Goal: Task Accomplishment & Management: Use online tool/utility

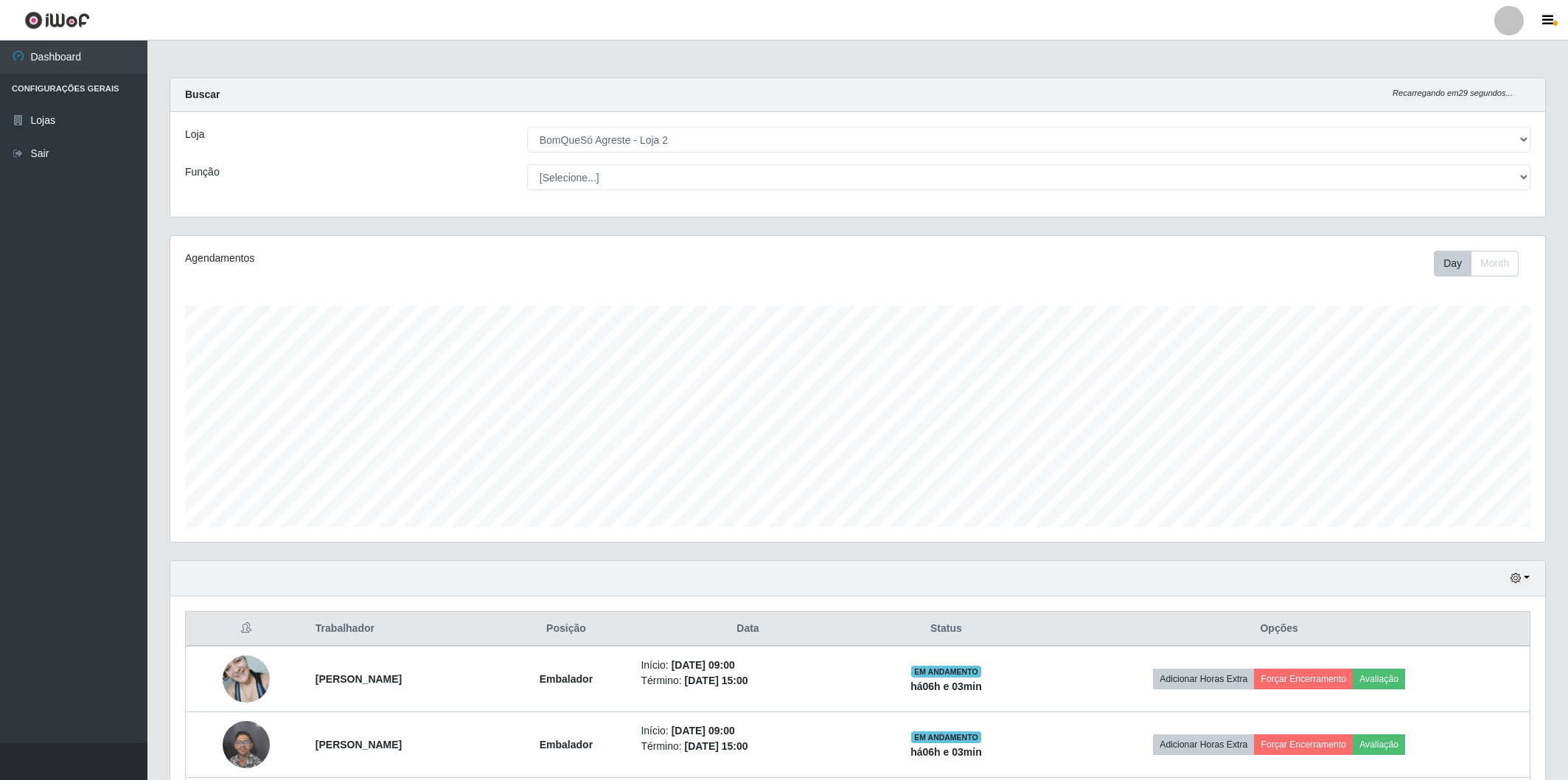
select select "214"
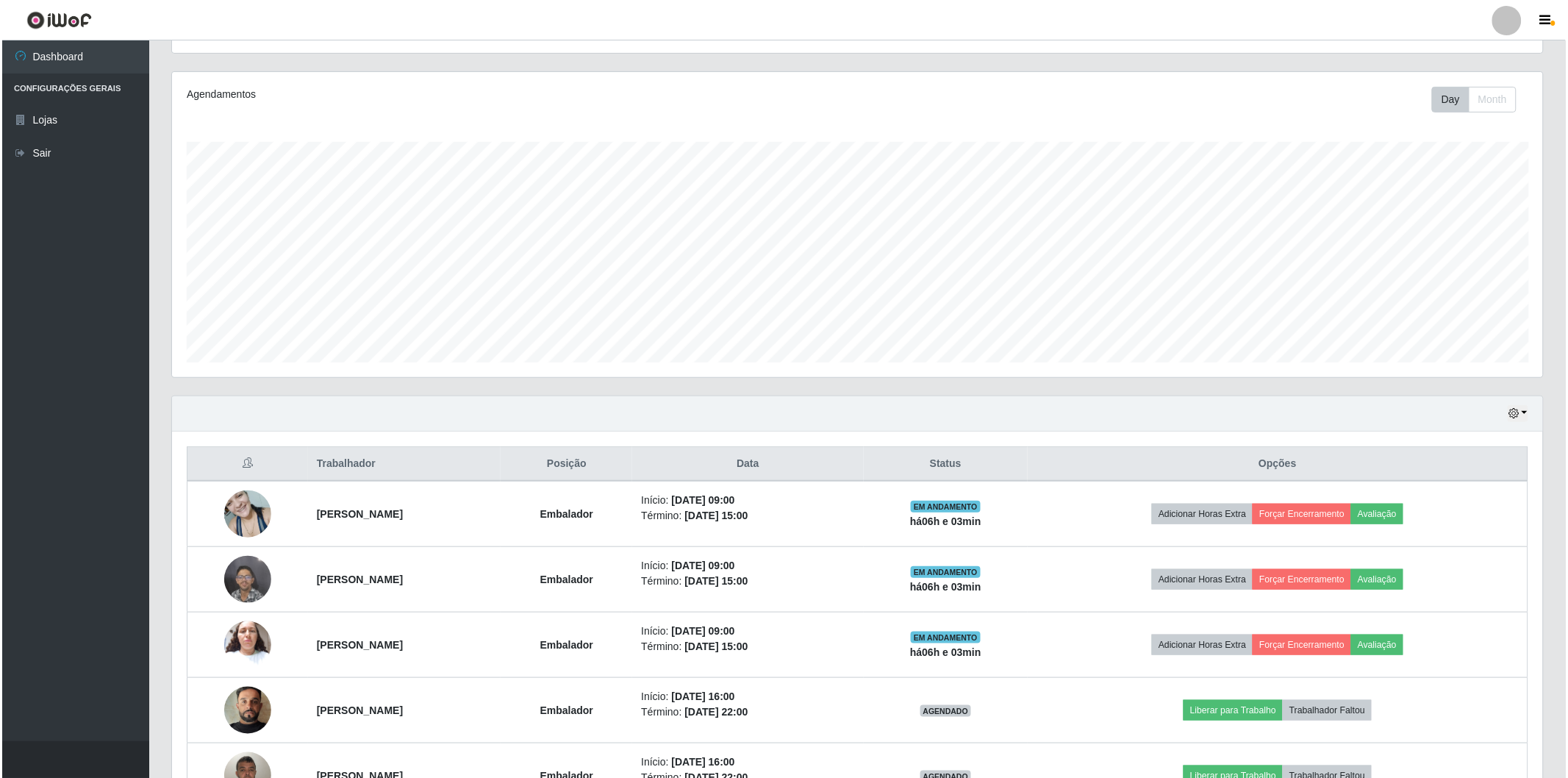
scroll to position [304, 1371]
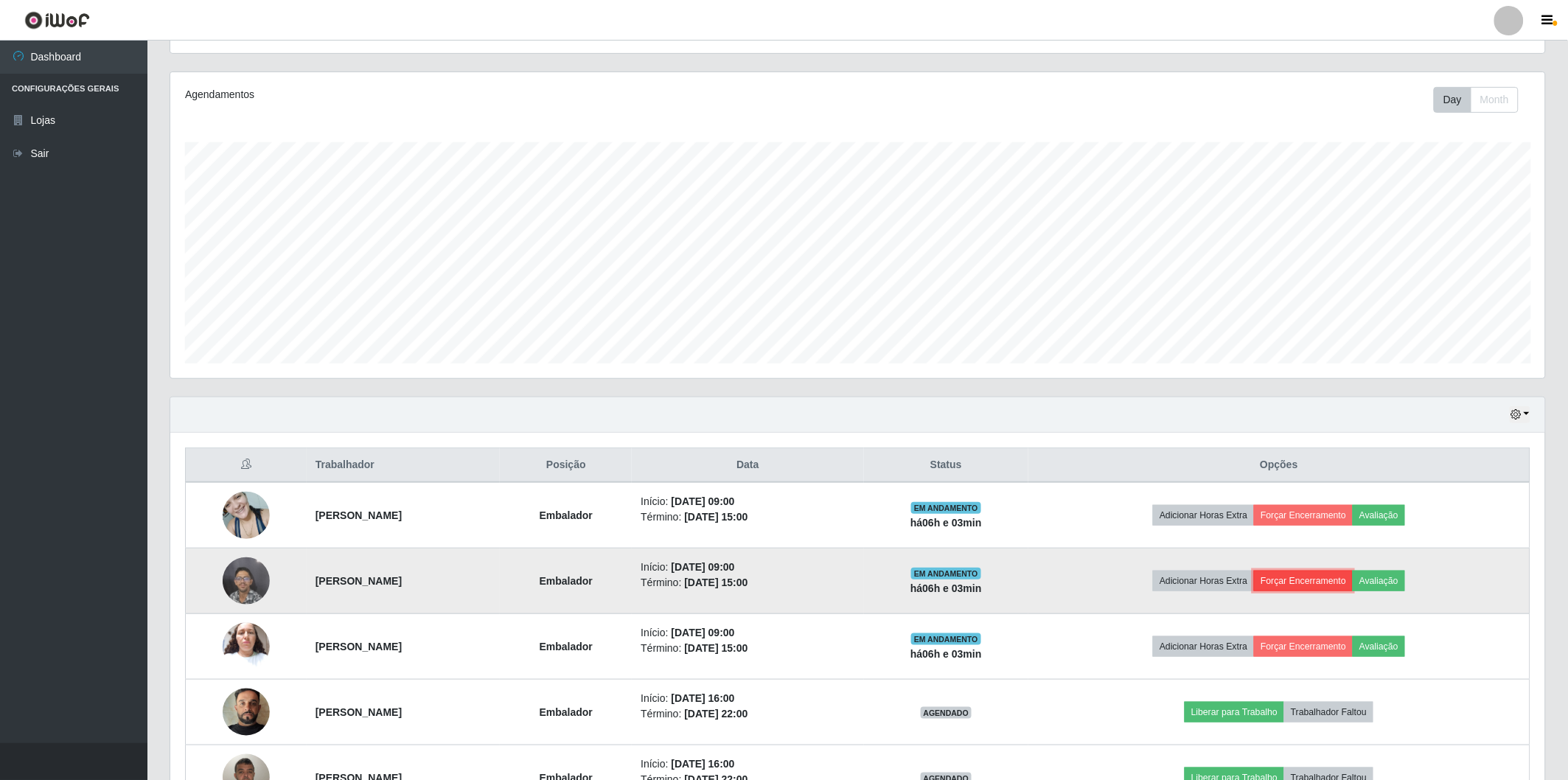
click at [1316, 583] on button "Forçar Encerramento" at bounding box center [1303, 581] width 99 height 21
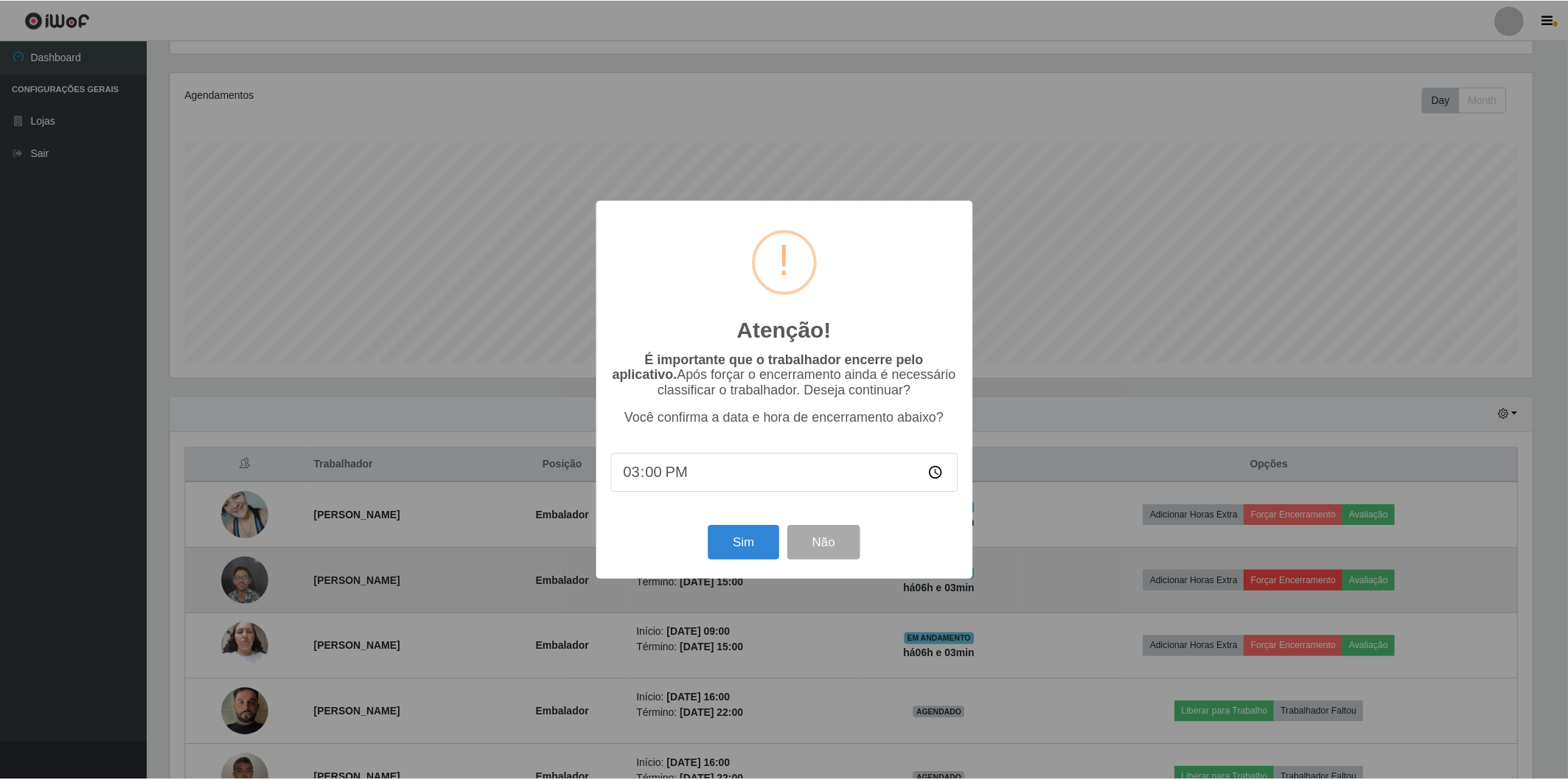
scroll to position [305, 1366]
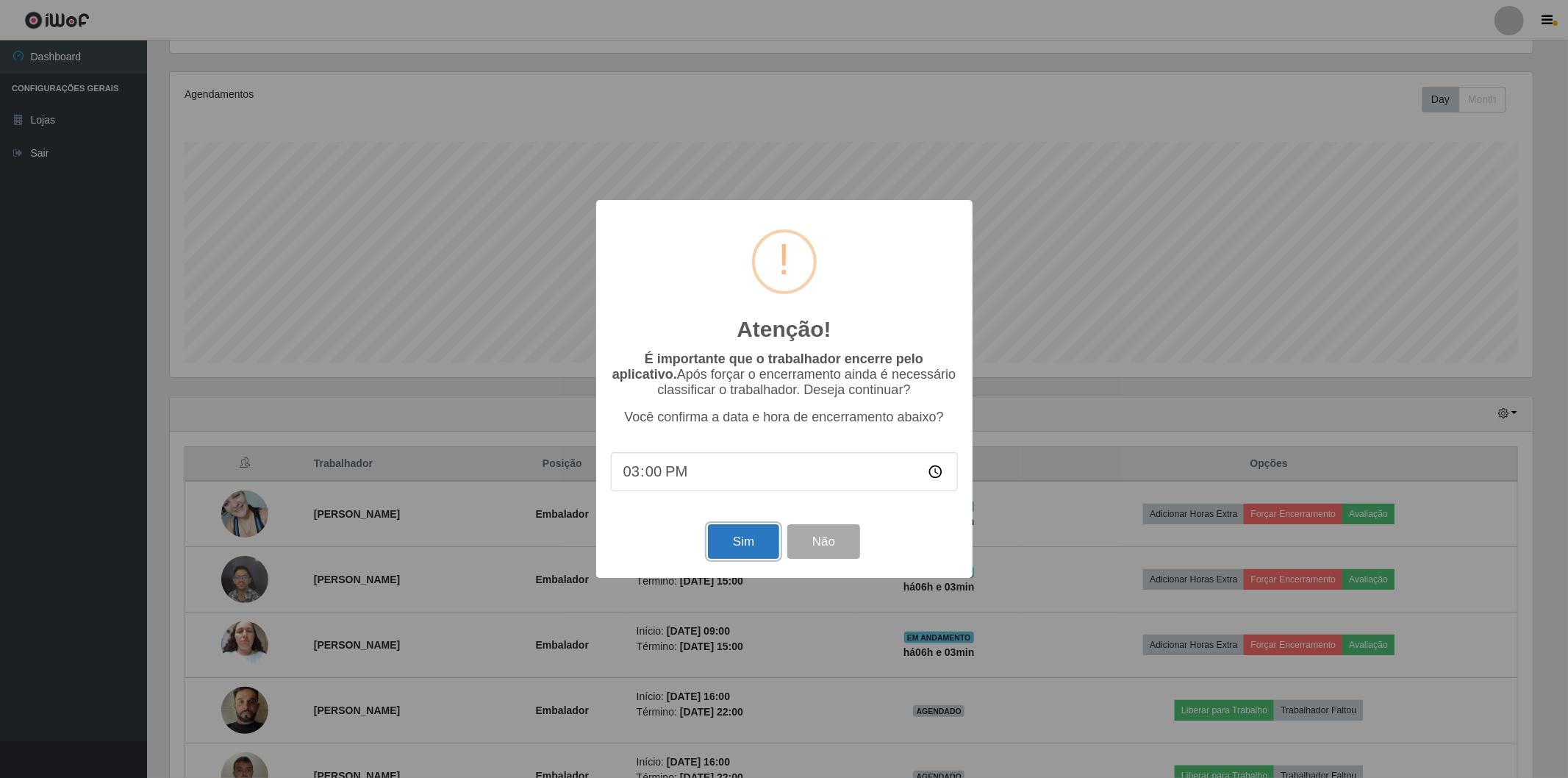
click at [747, 541] on button "Sim" at bounding box center [744, 542] width 72 height 35
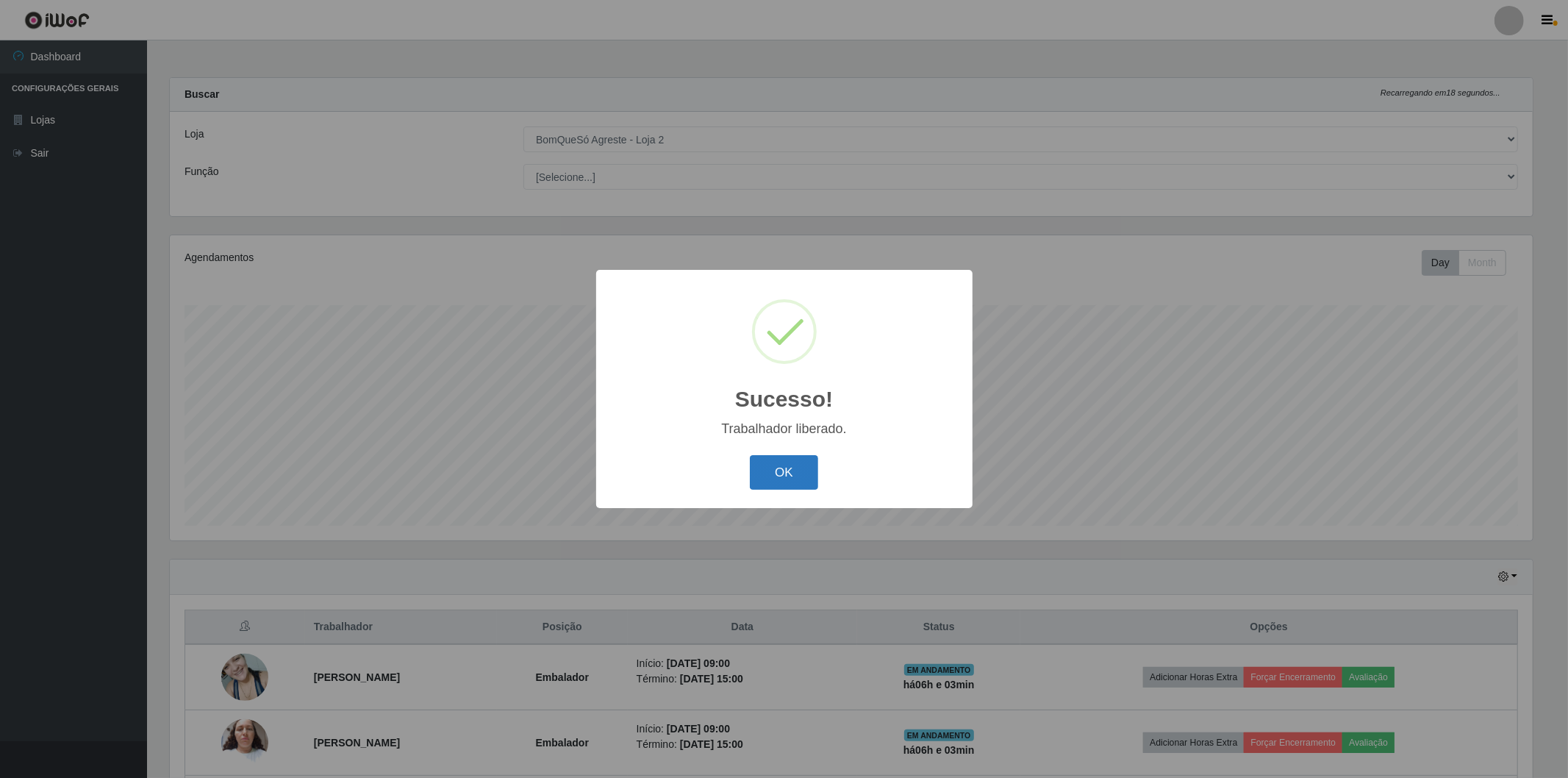
click at [788, 465] on button "OK" at bounding box center [784, 472] width 68 height 35
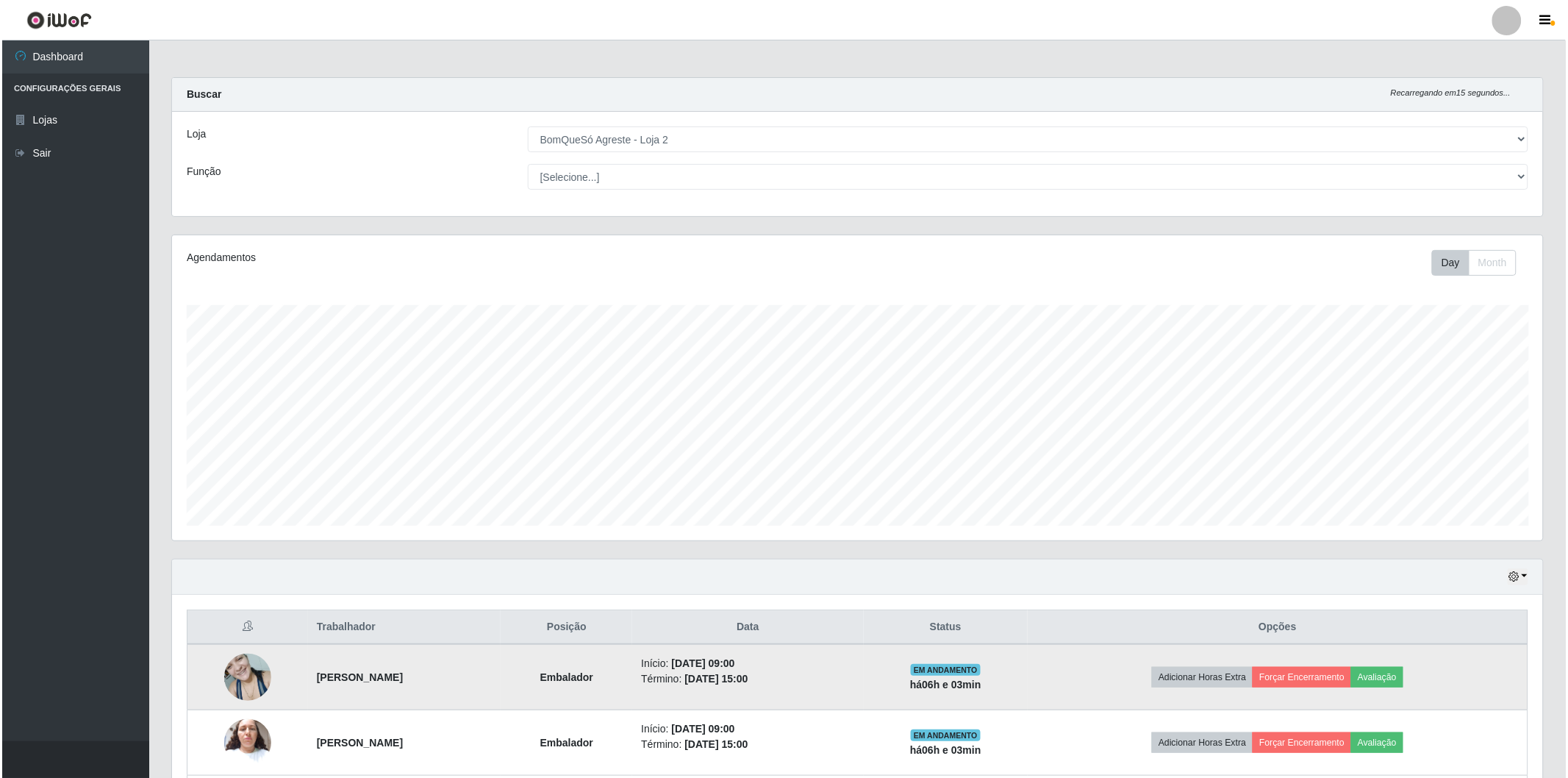
scroll to position [82, 0]
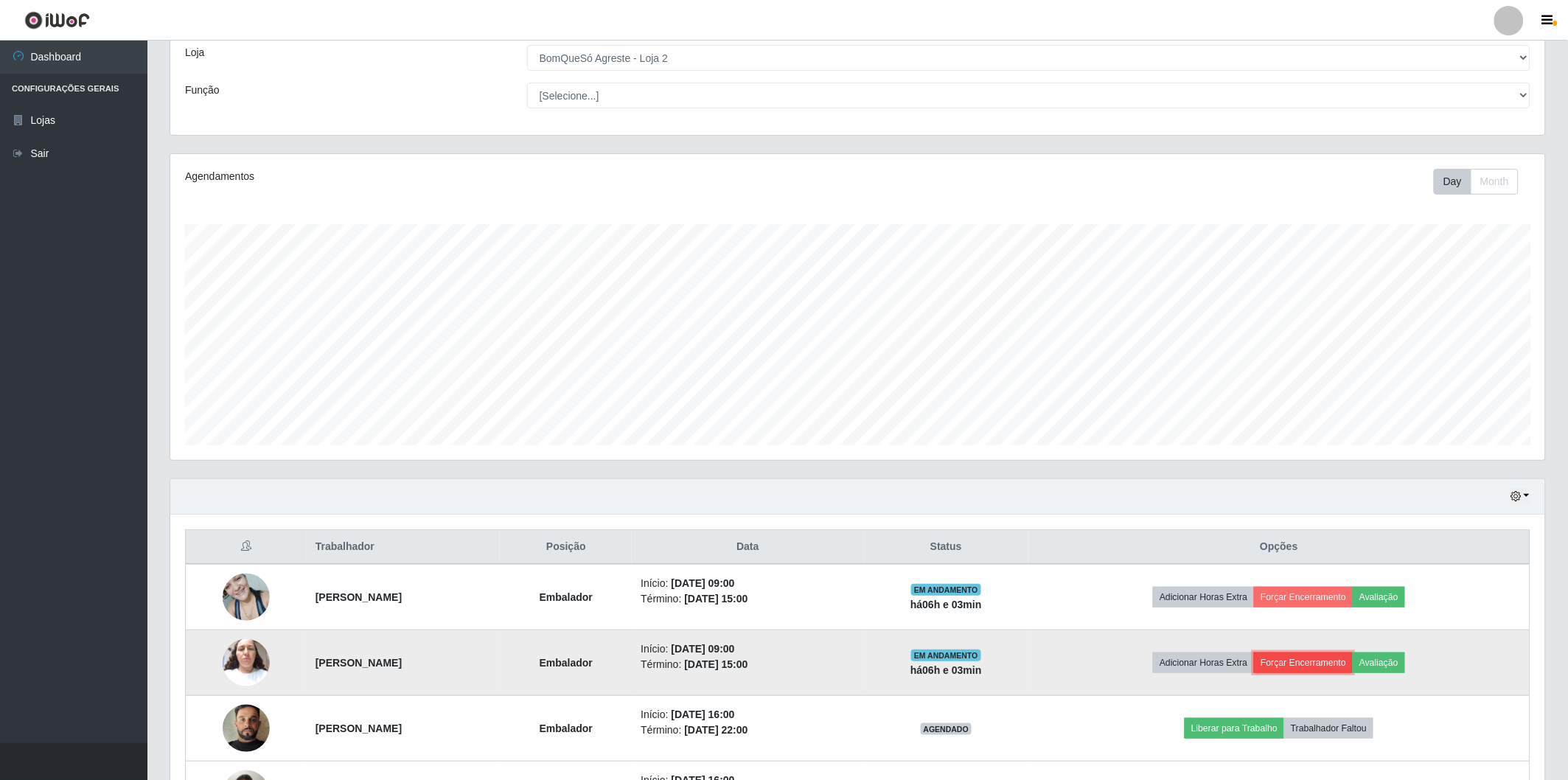
click at [1340, 660] on button "Forçar Encerramento" at bounding box center [1303, 663] width 99 height 21
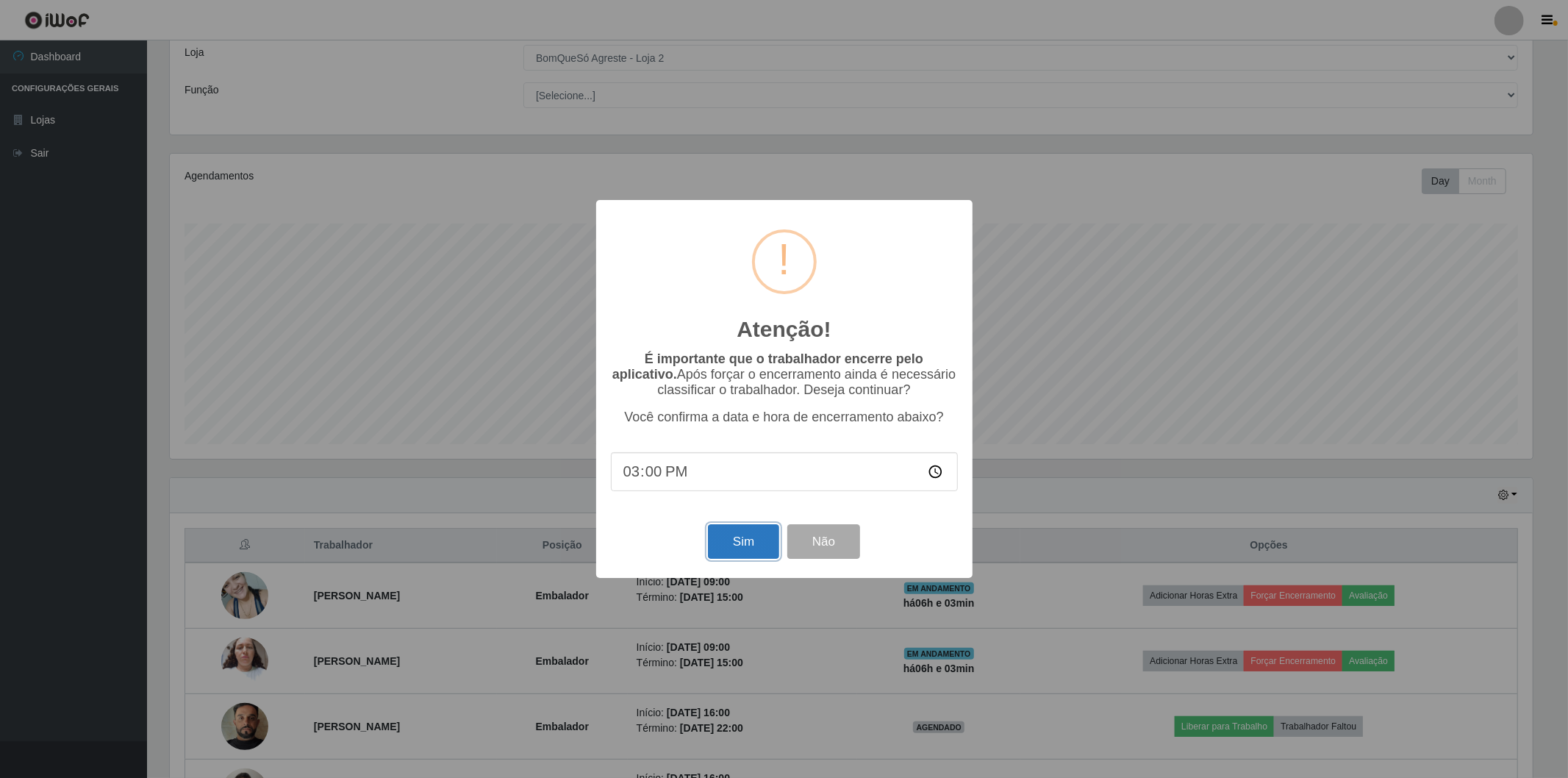
click at [744, 542] on button "Sim" at bounding box center [744, 542] width 72 height 35
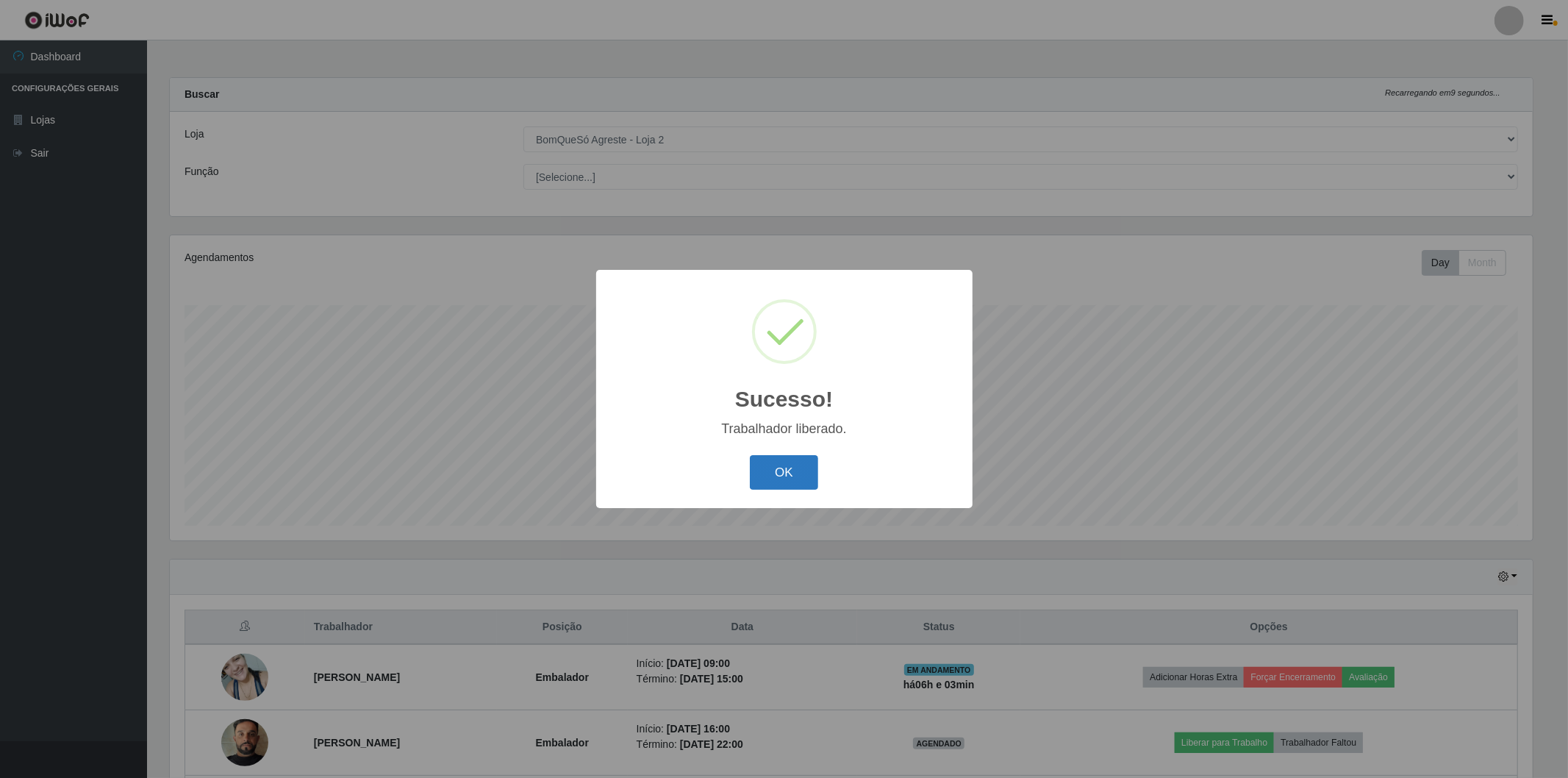
click at [796, 468] on button "OK" at bounding box center [784, 472] width 68 height 35
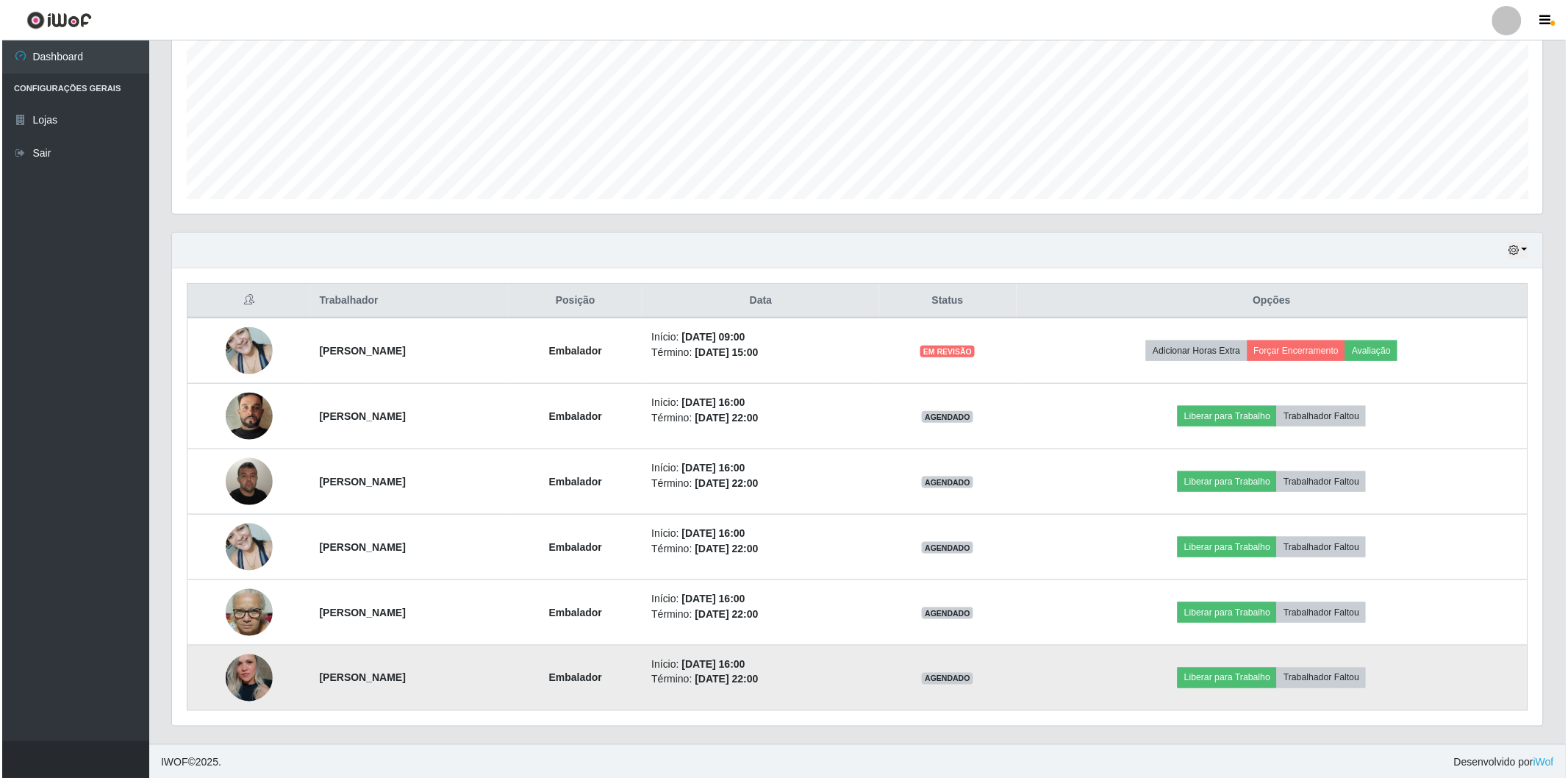
scroll to position [329, 0]
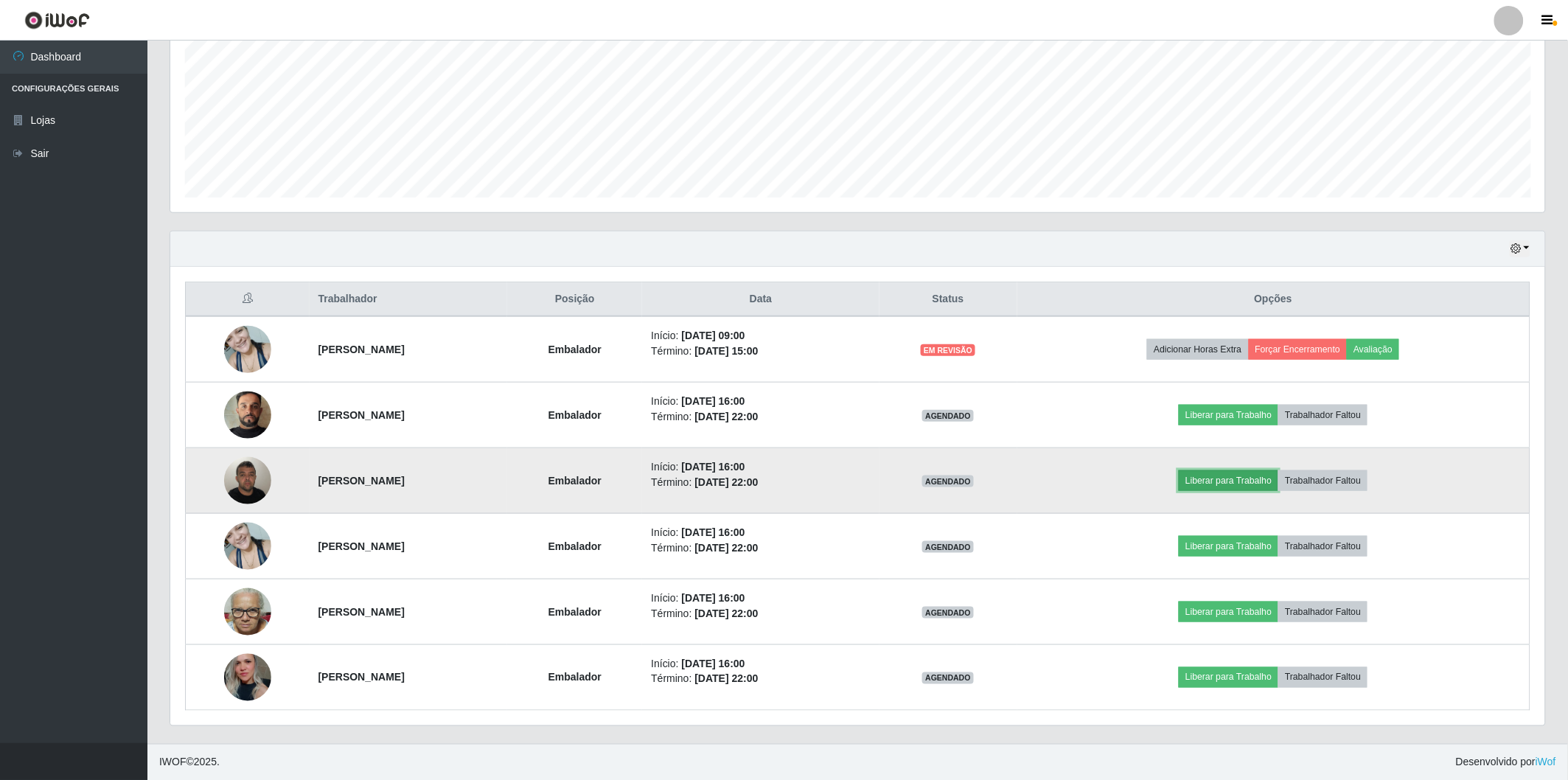
click at [1278, 483] on button "Liberar para Trabalho" at bounding box center [1228, 481] width 100 height 21
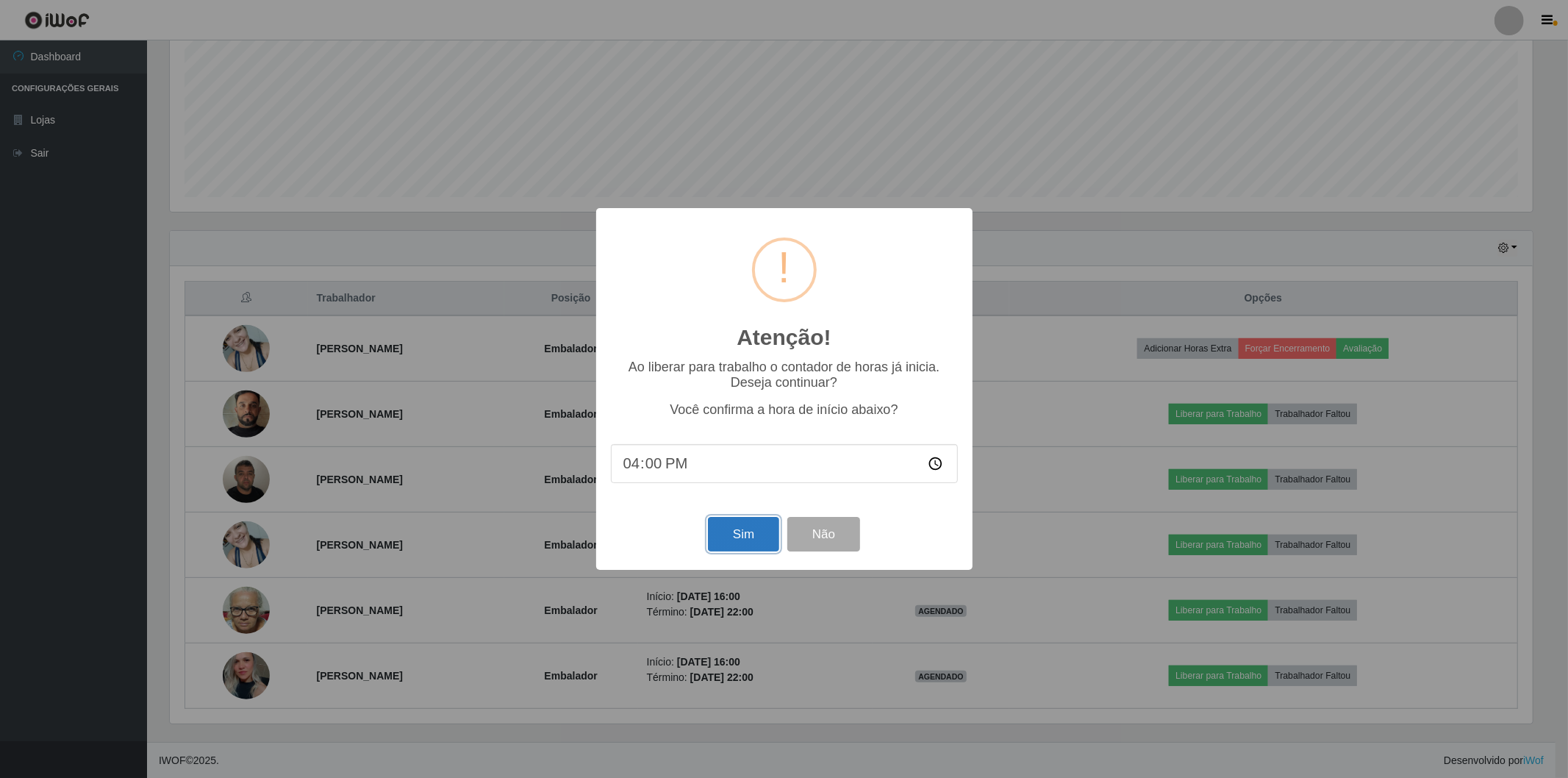
click at [710, 525] on button "Sim" at bounding box center [744, 534] width 72 height 35
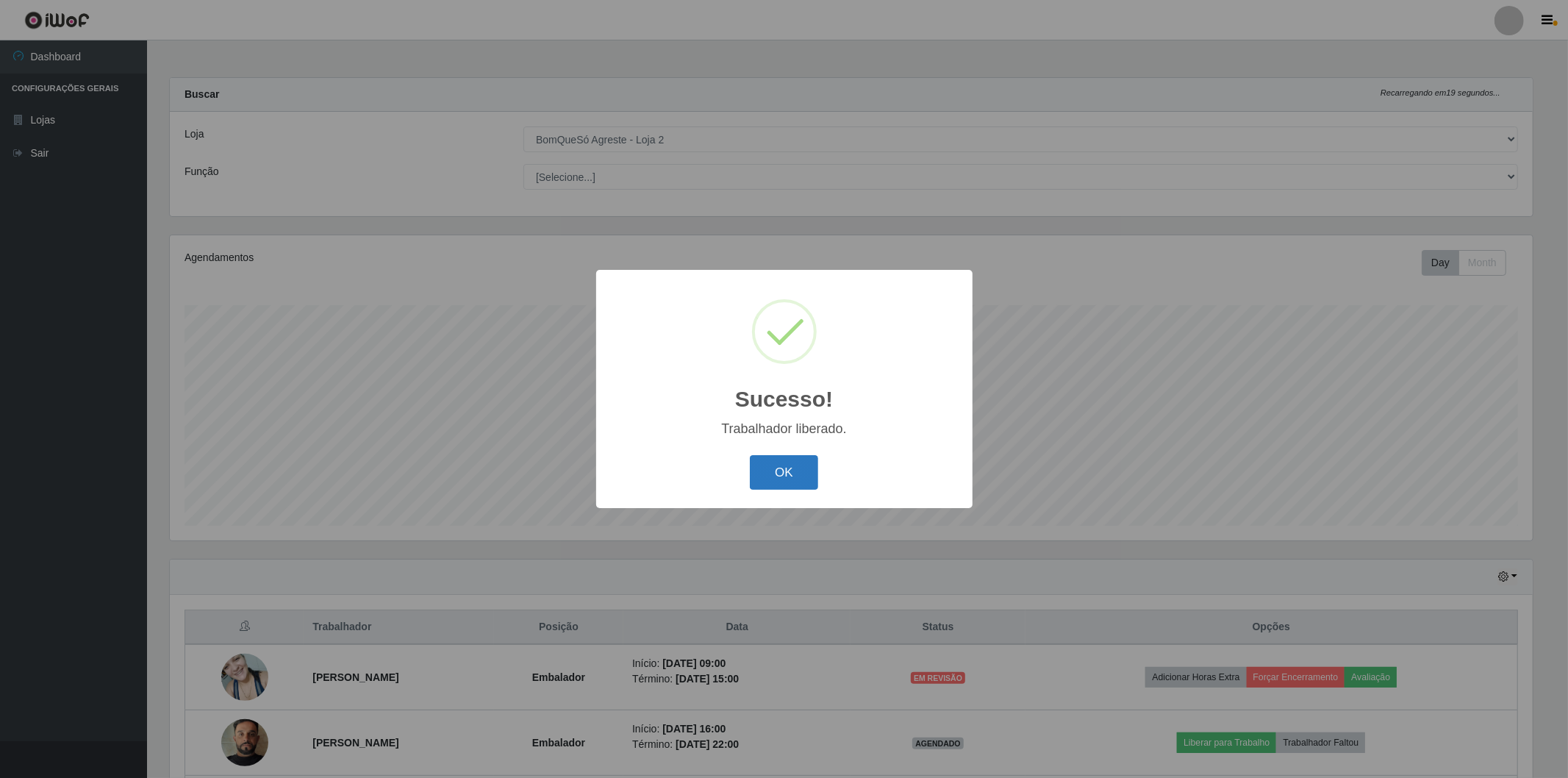
click at [767, 465] on button "OK" at bounding box center [784, 472] width 68 height 35
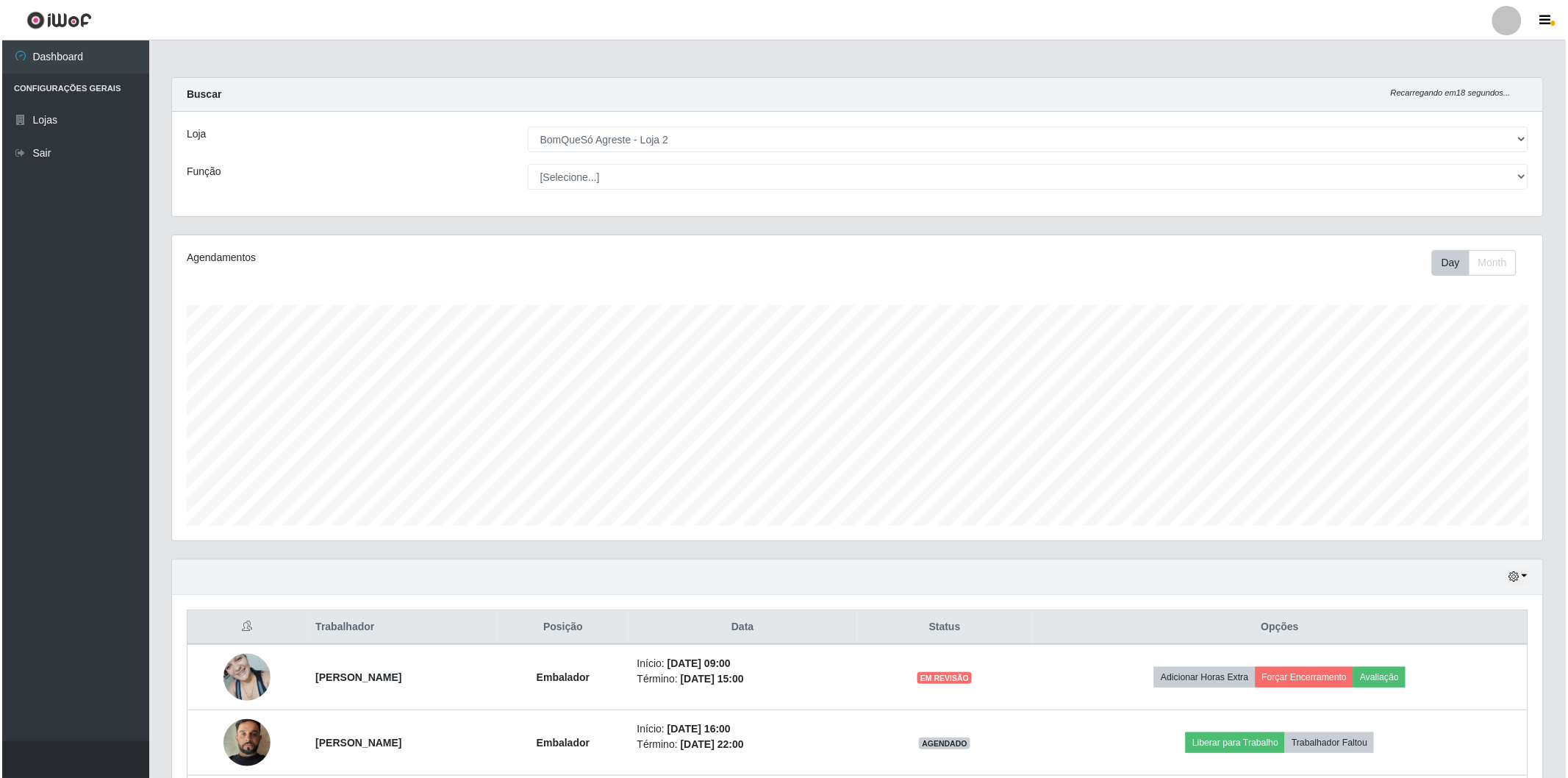
scroll to position [329, 0]
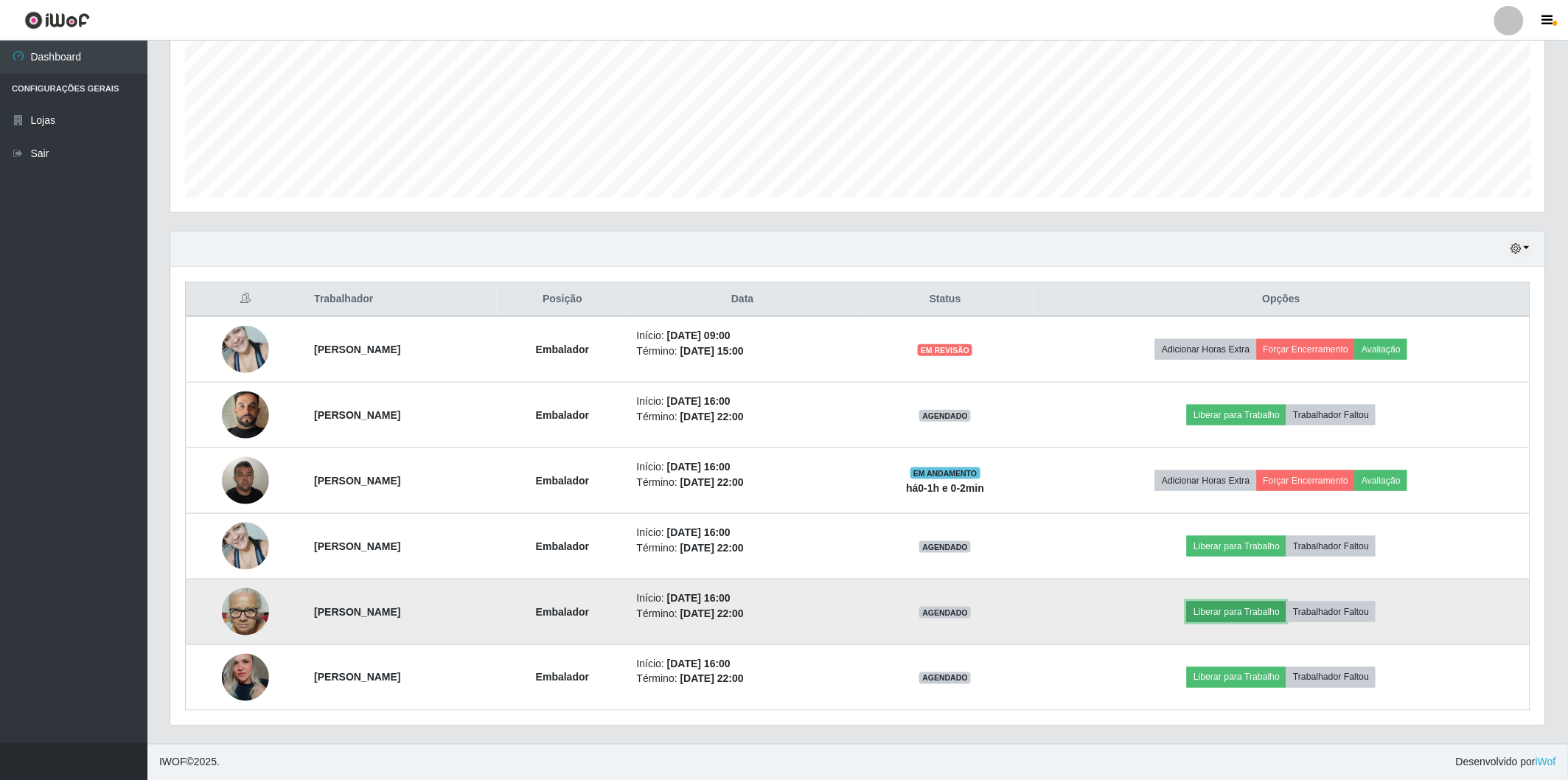
click at [1247, 613] on button "Liberar para Trabalho" at bounding box center [1237, 612] width 100 height 21
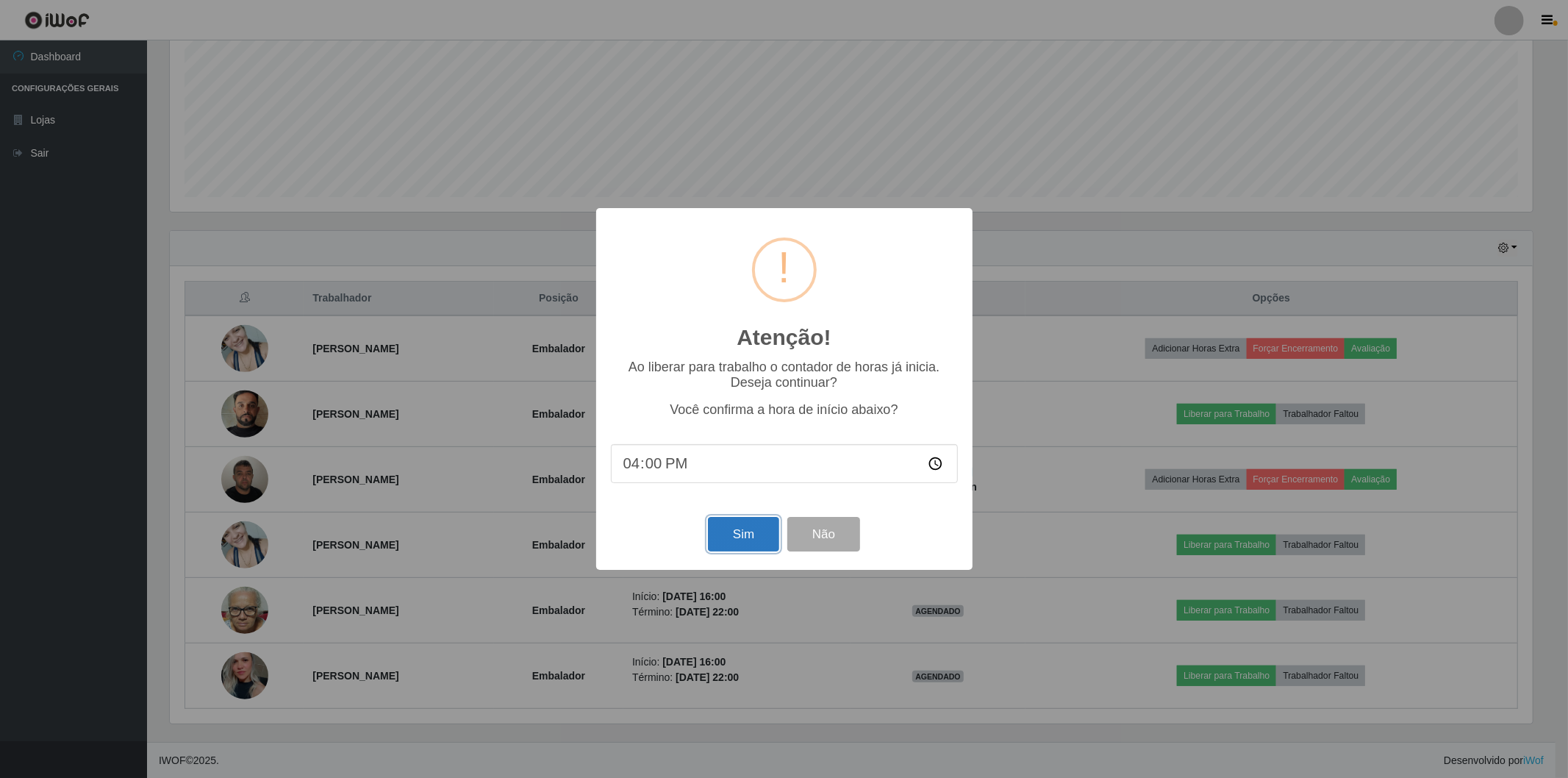
click at [755, 551] on button "Sim" at bounding box center [744, 534] width 72 height 35
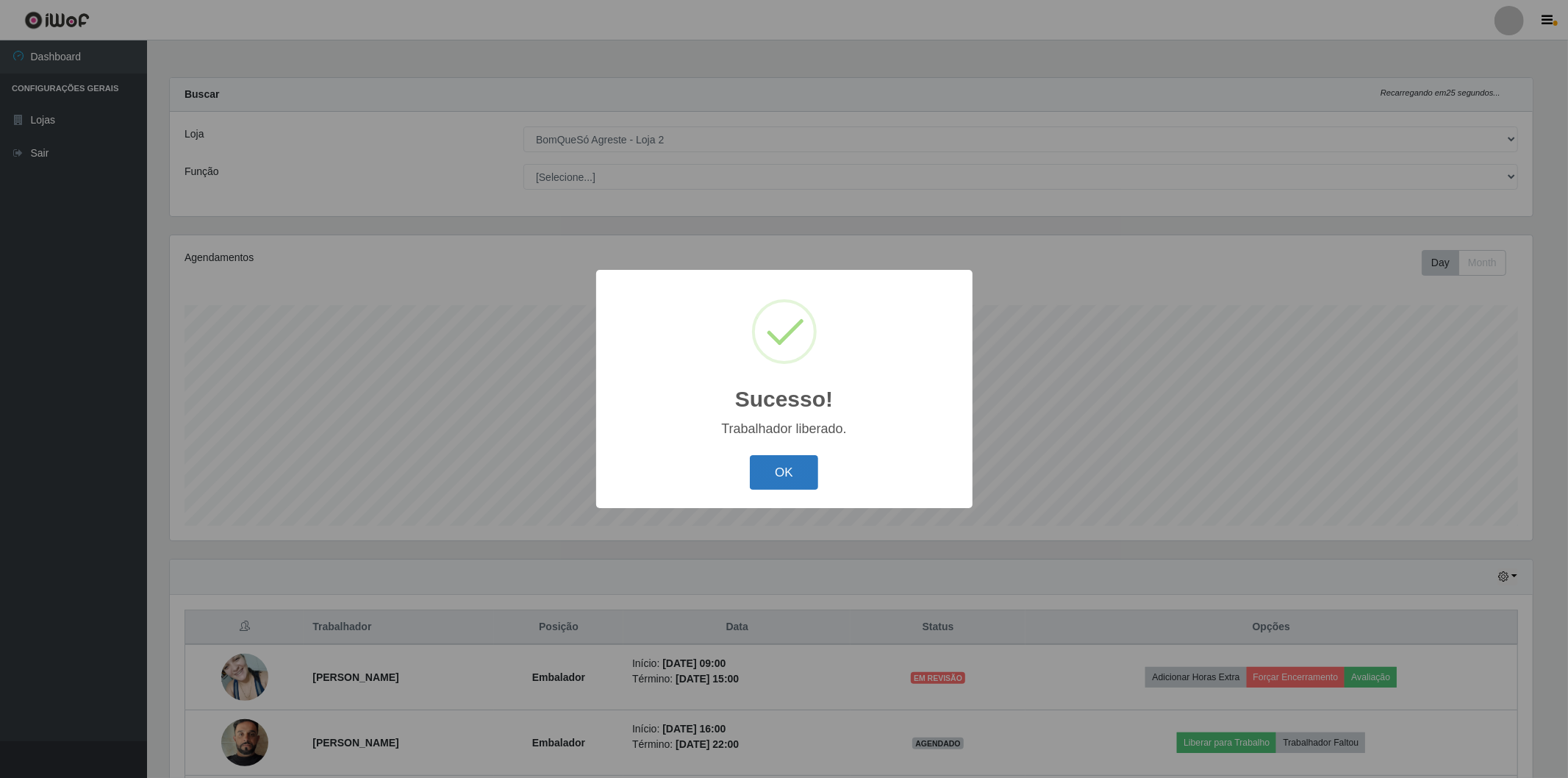
click at [755, 478] on button "OK" at bounding box center [784, 472] width 68 height 35
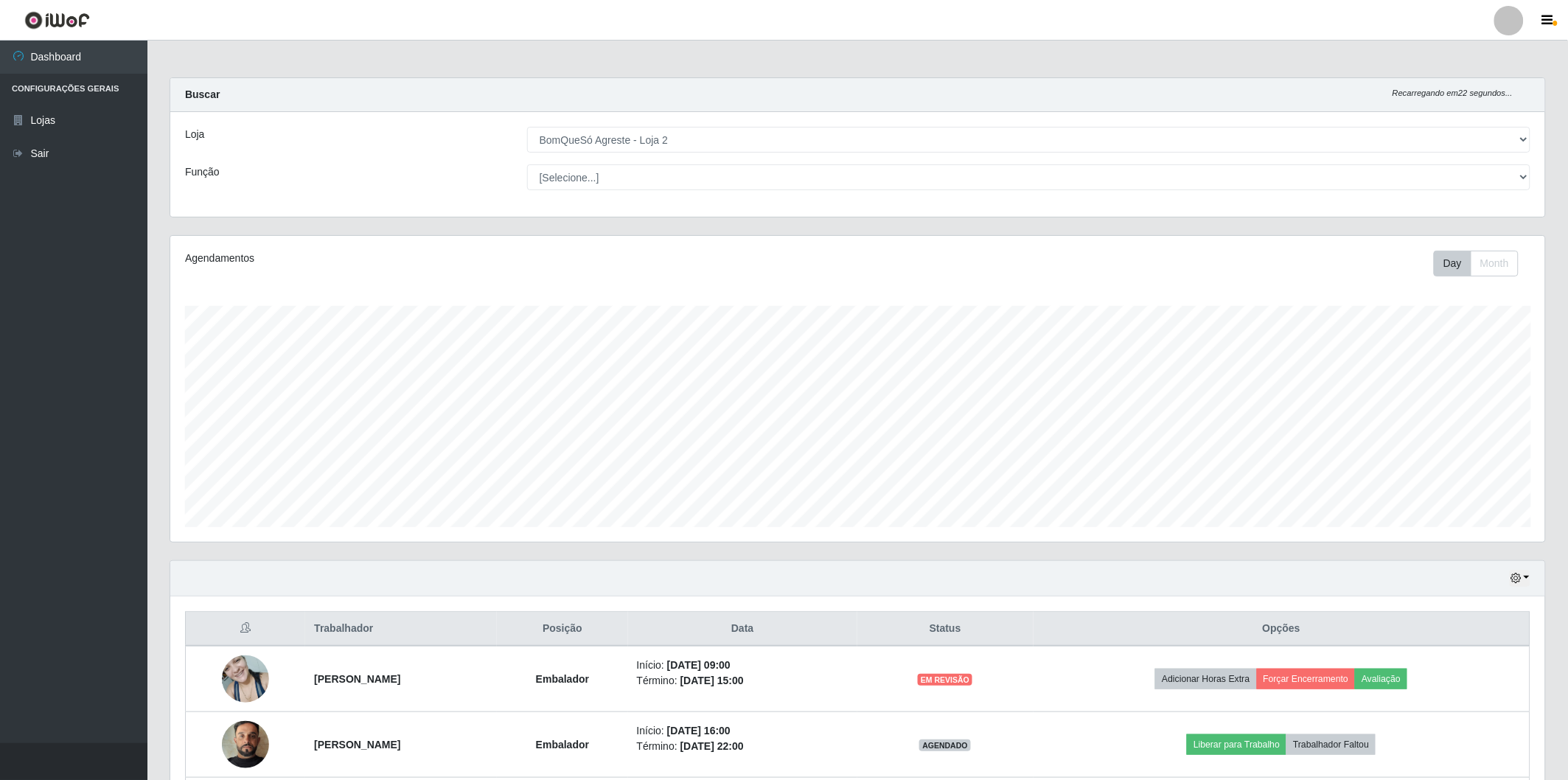
scroll to position [330, 0]
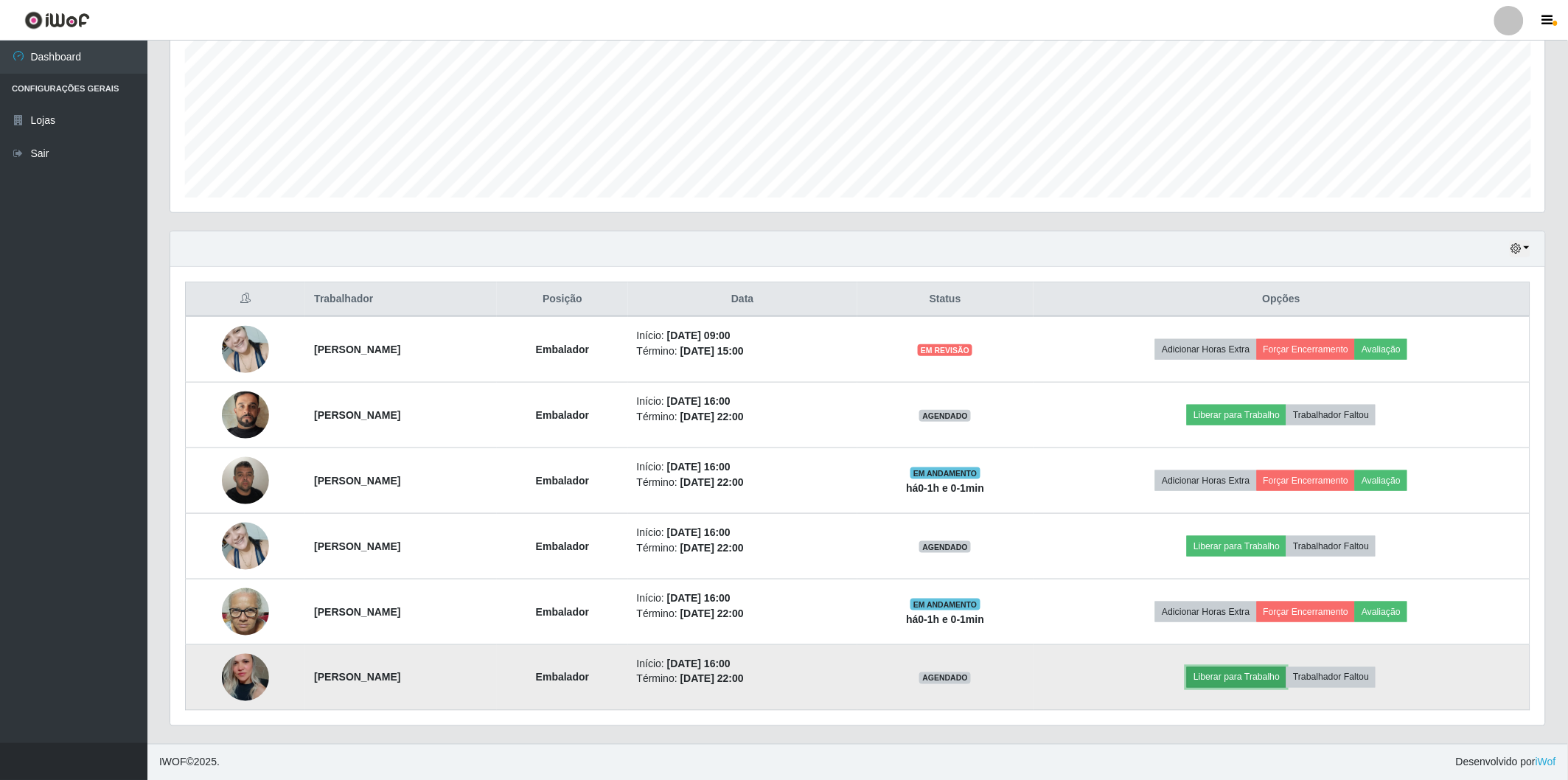
click at [1278, 674] on button "Liberar para Trabalho" at bounding box center [1237, 677] width 100 height 21
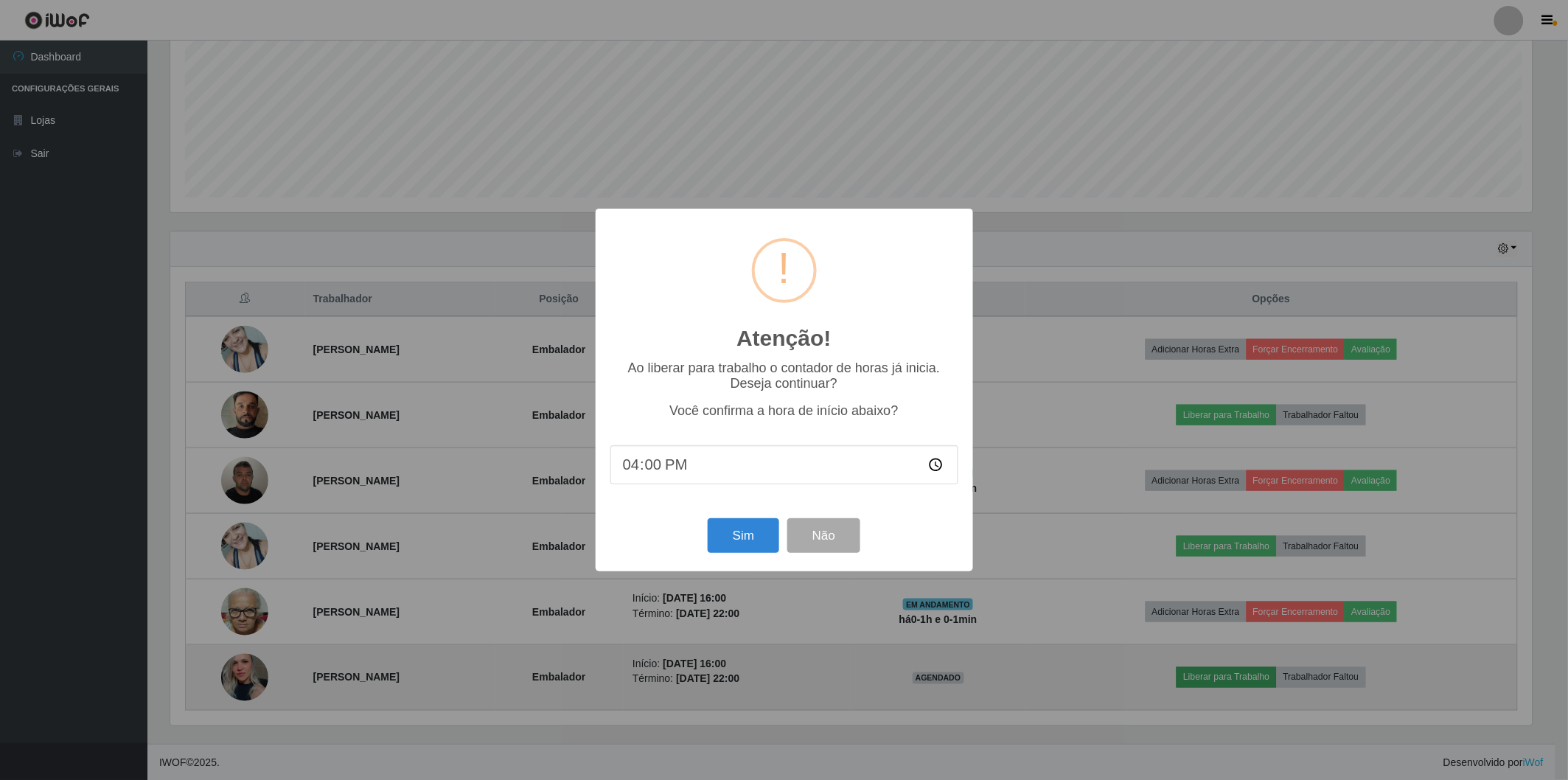
scroll to position [305, 1366]
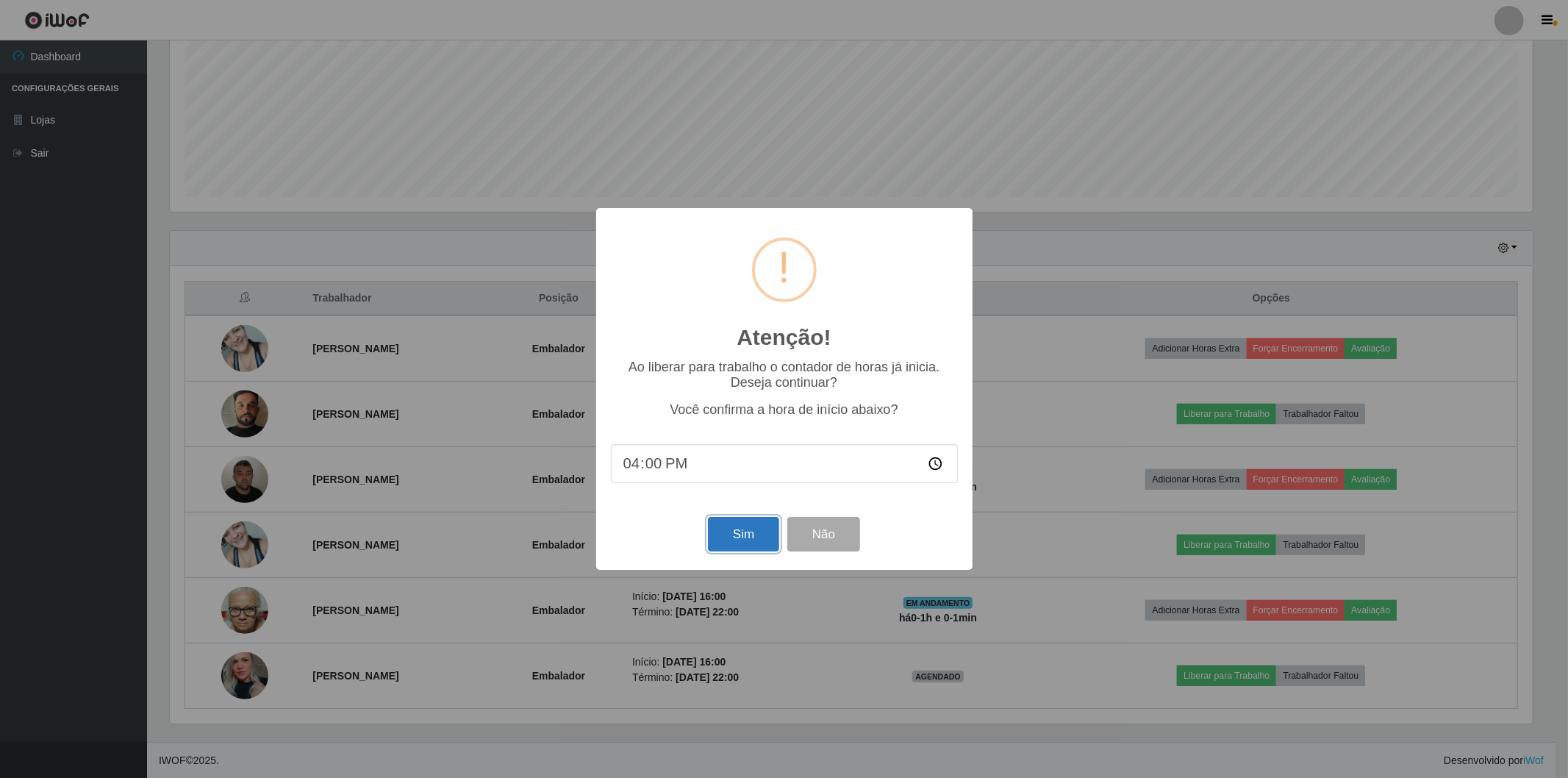
click at [736, 539] on button "Sim" at bounding box center [744, 534] width 72 height 35
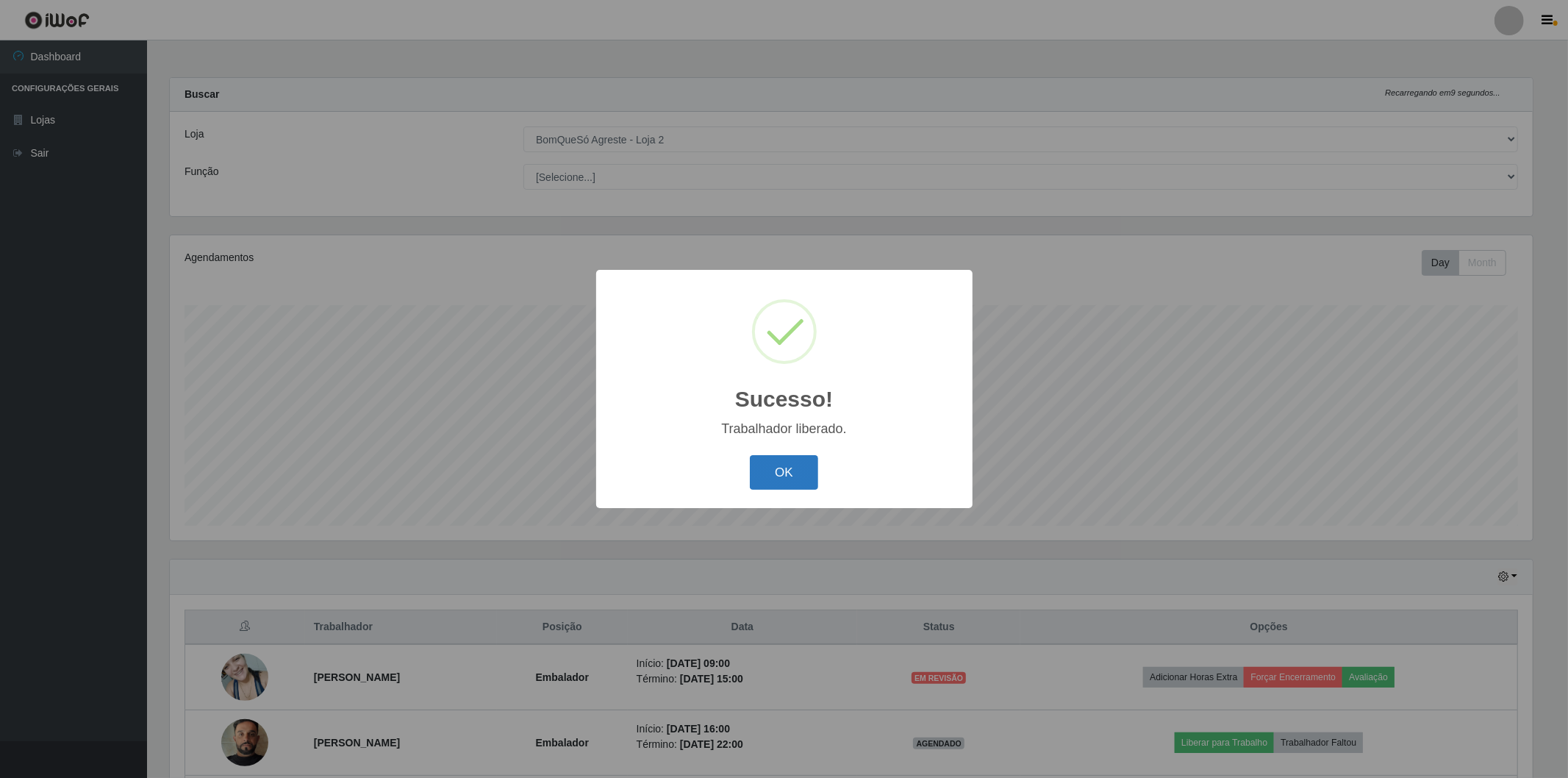
click at [795, 481] on button "OK" at bounding box center [784, 472] width 68 height 35
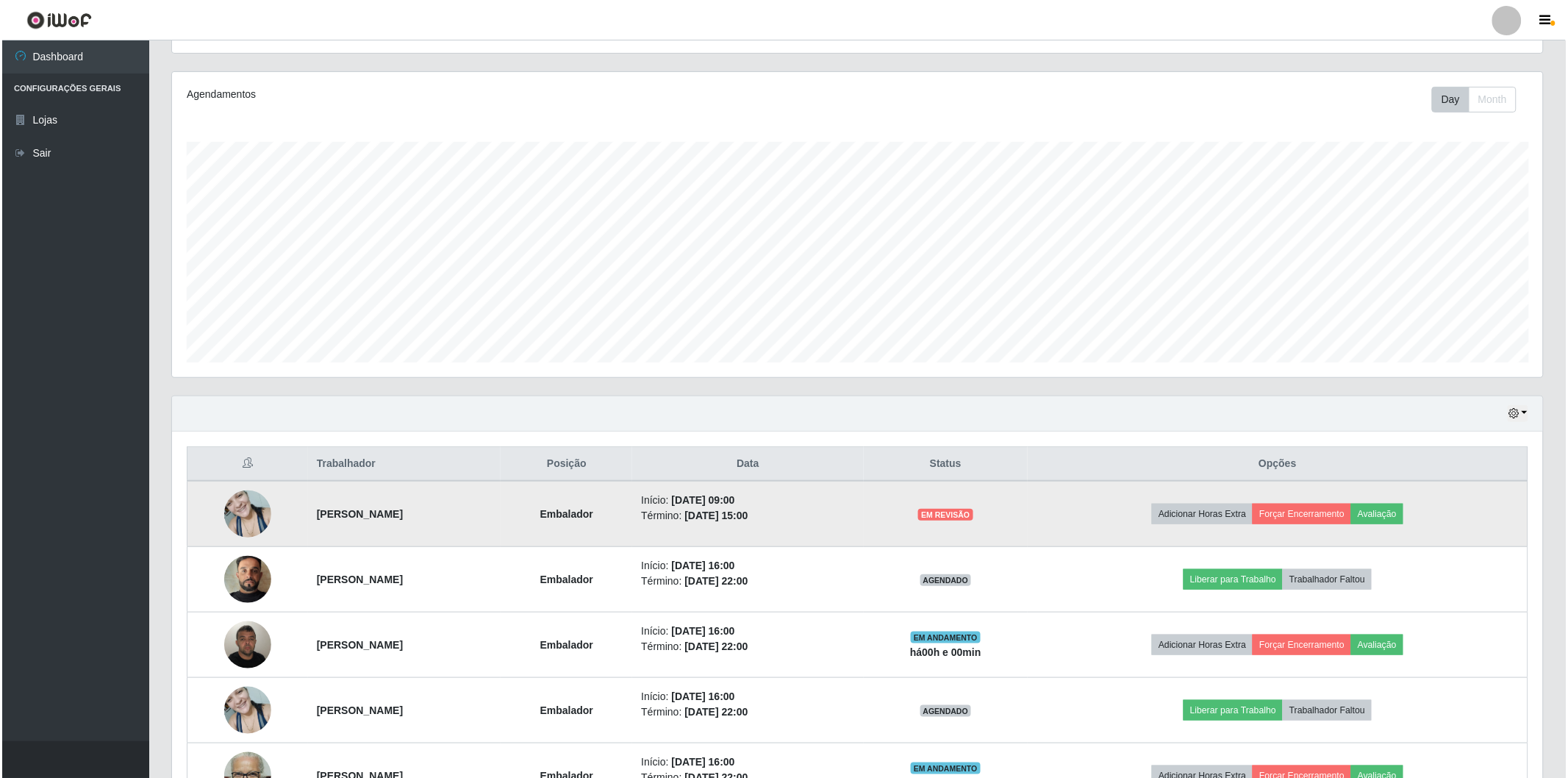
scroll to position [329, 0]
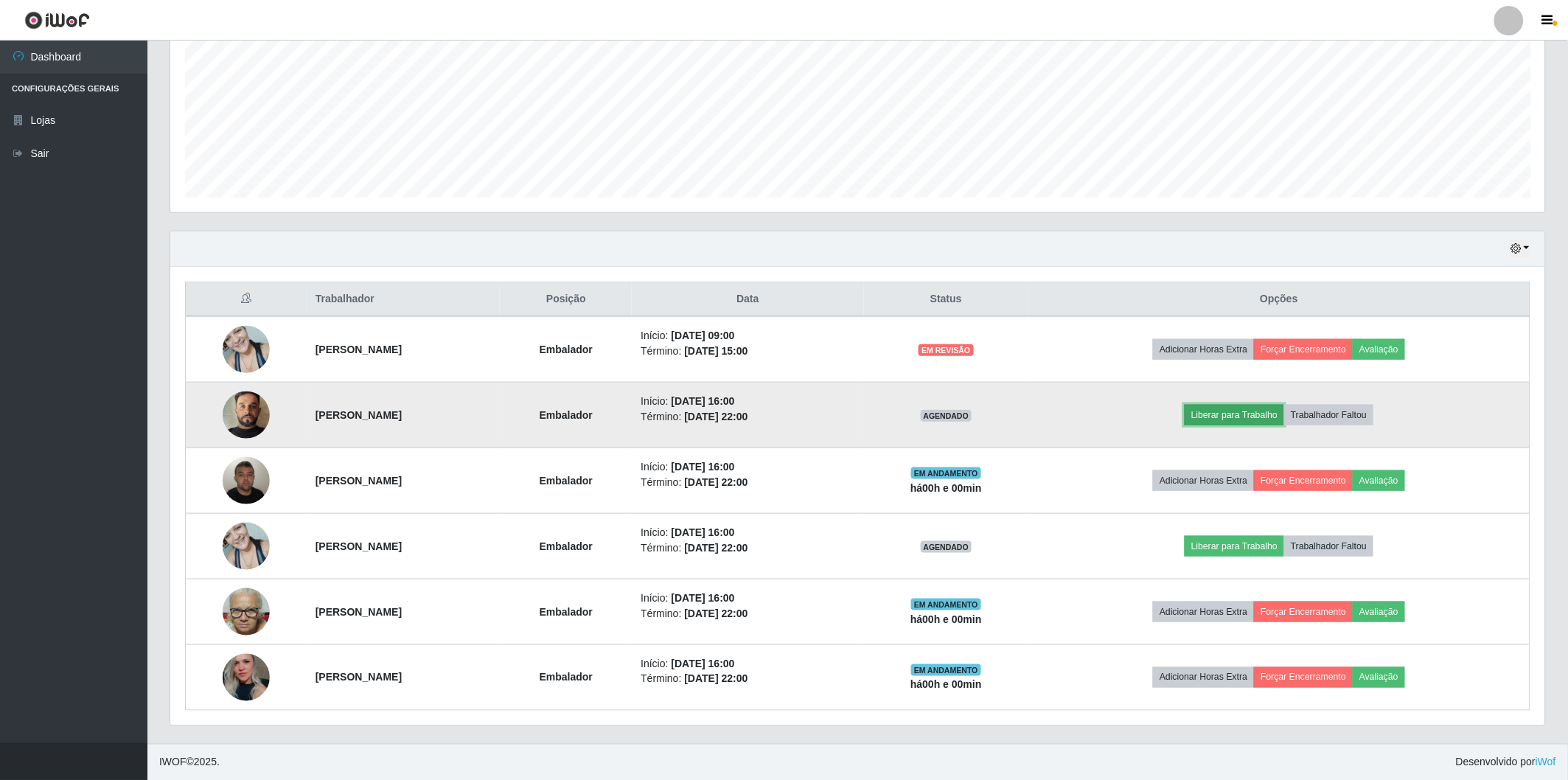
click at [1284, 408] on button "Liberar para Trabalho" at bounding box center [1234, 415] width 100 height 21
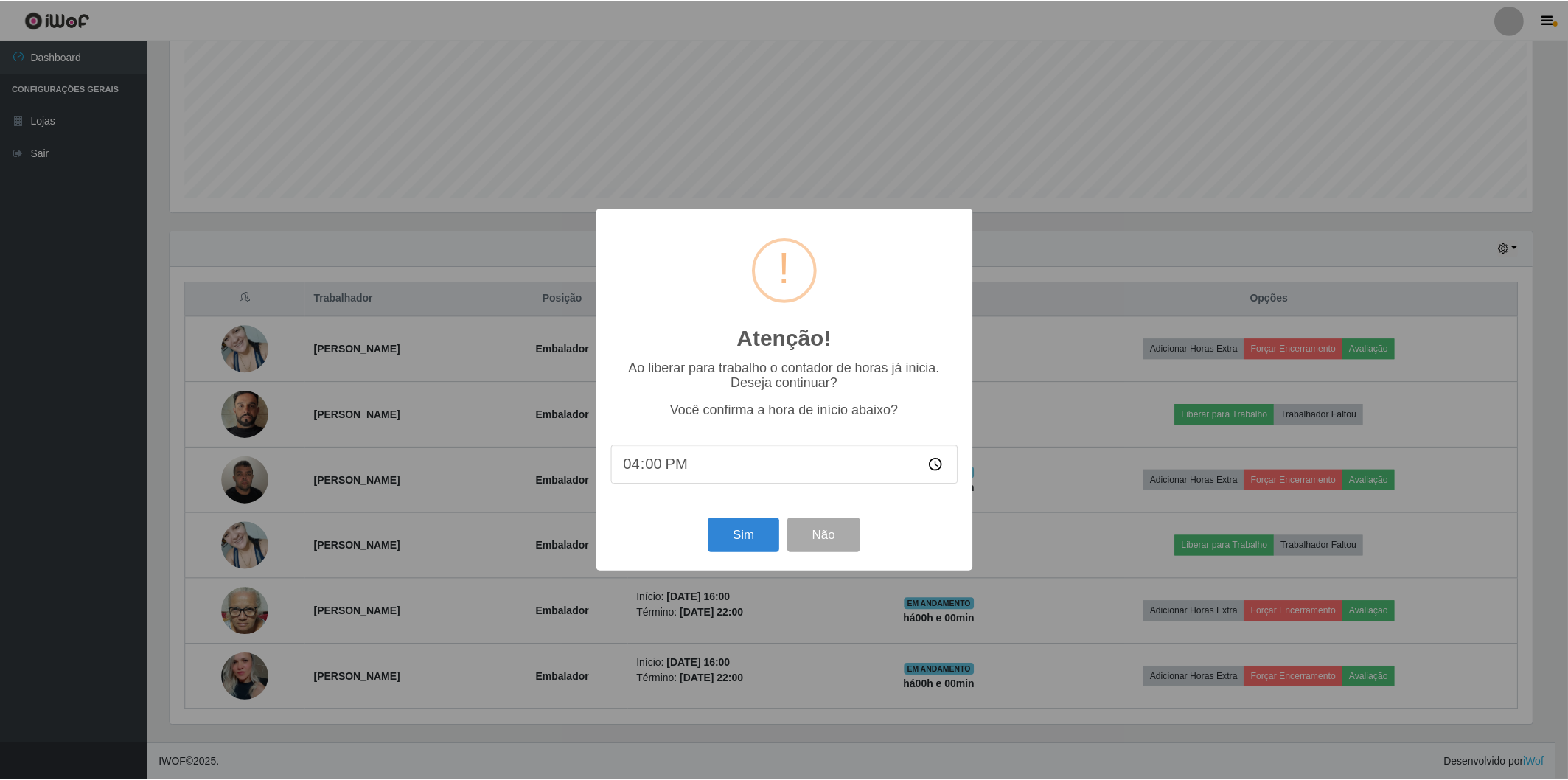
scroll to position [305, 1366]
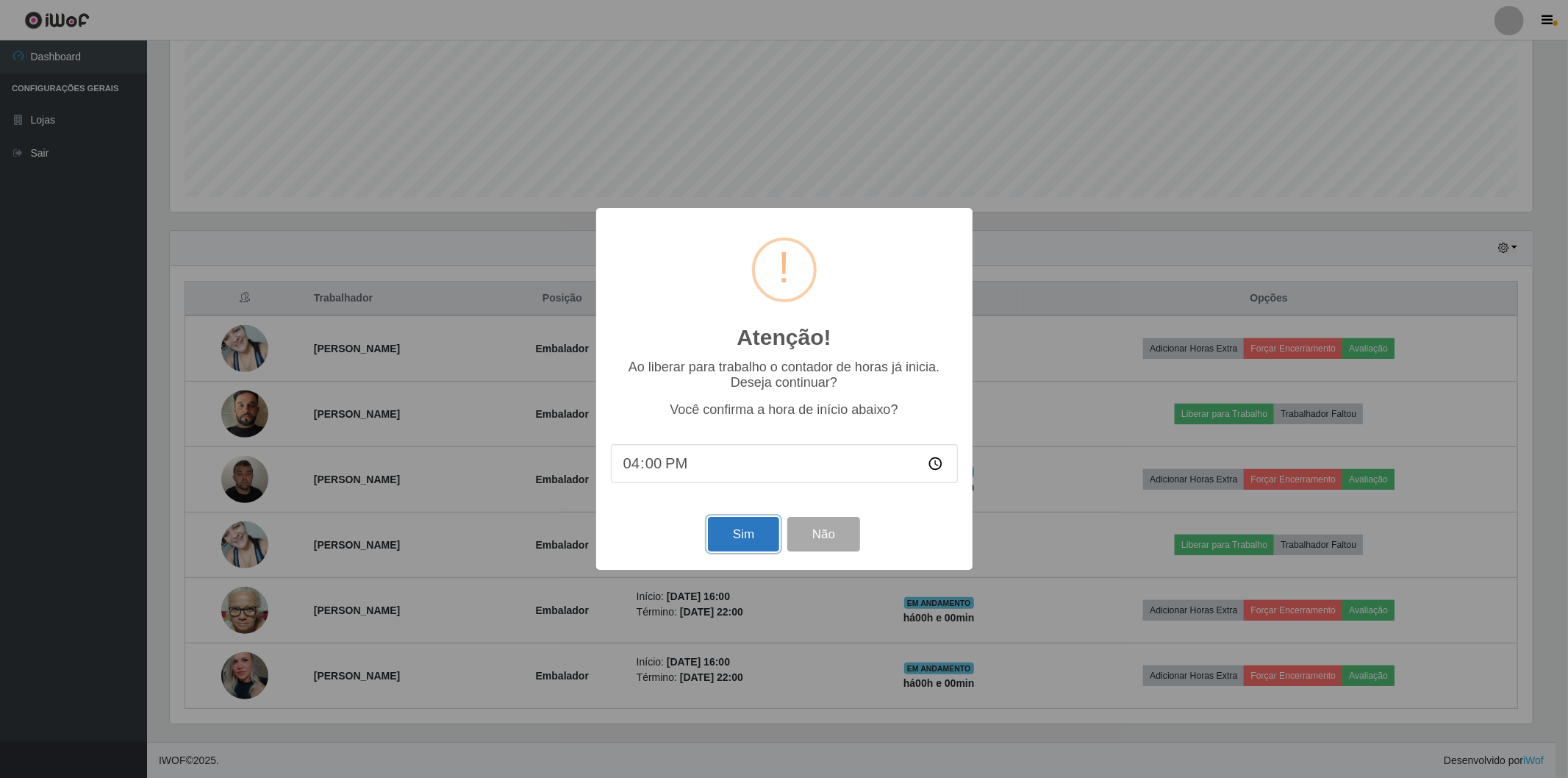
click at [766, 531] on button "Sim" at bounding box center [744, 534] width 72 height 35
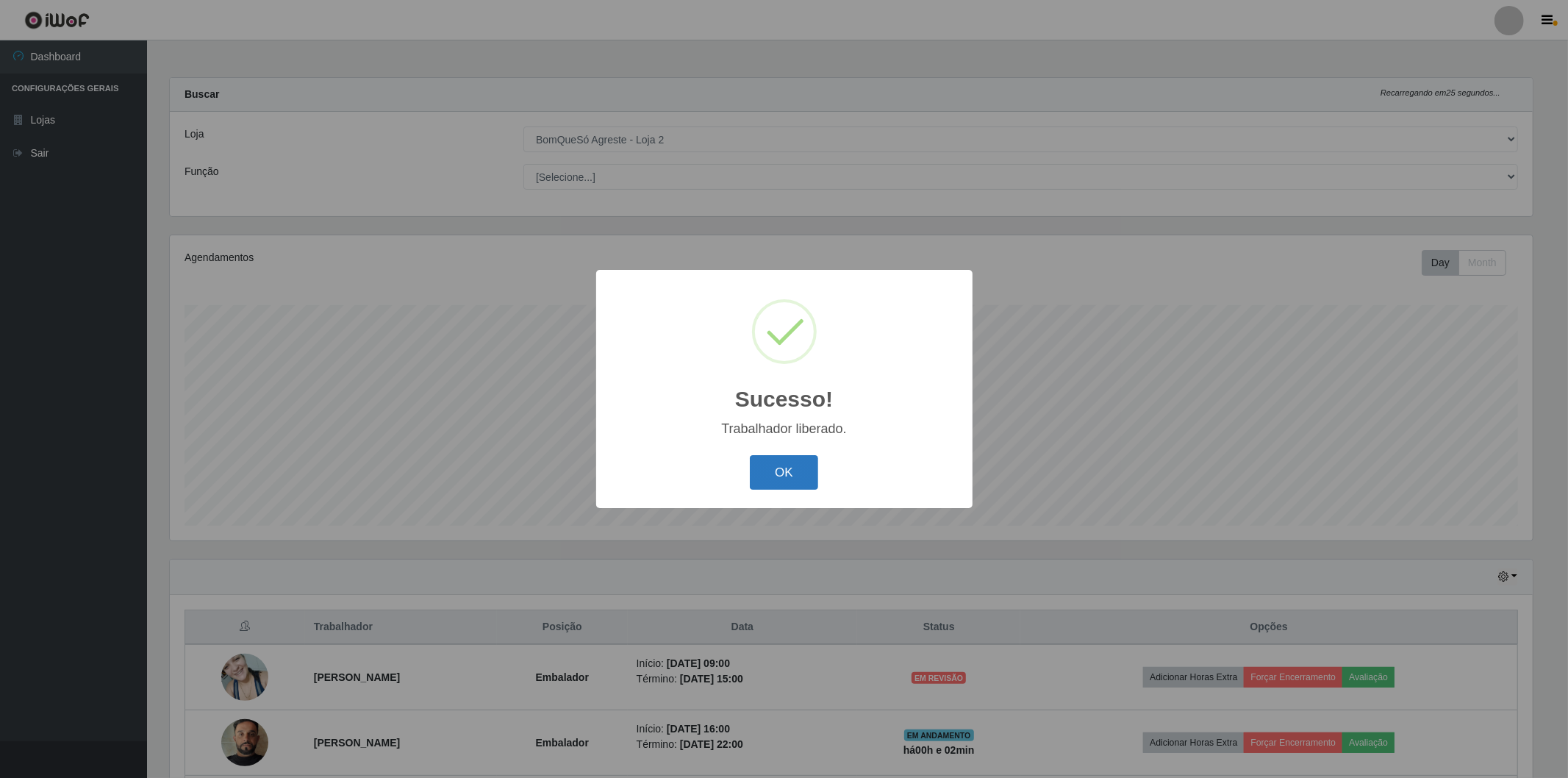
click at [759, 480] on button "OK" at bounding box center [784, 472] width 68 height 35
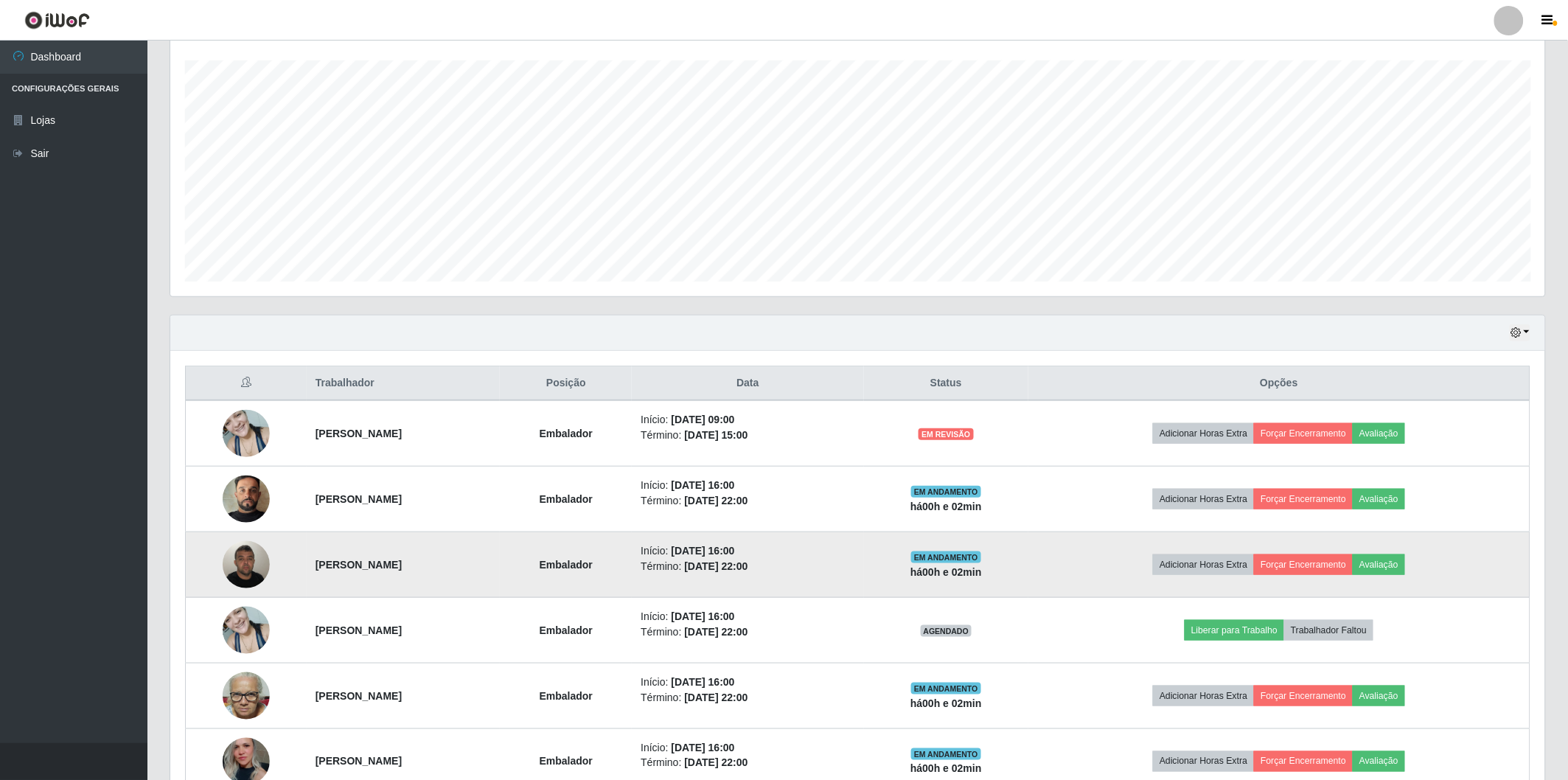
scroll to position [330, 0]
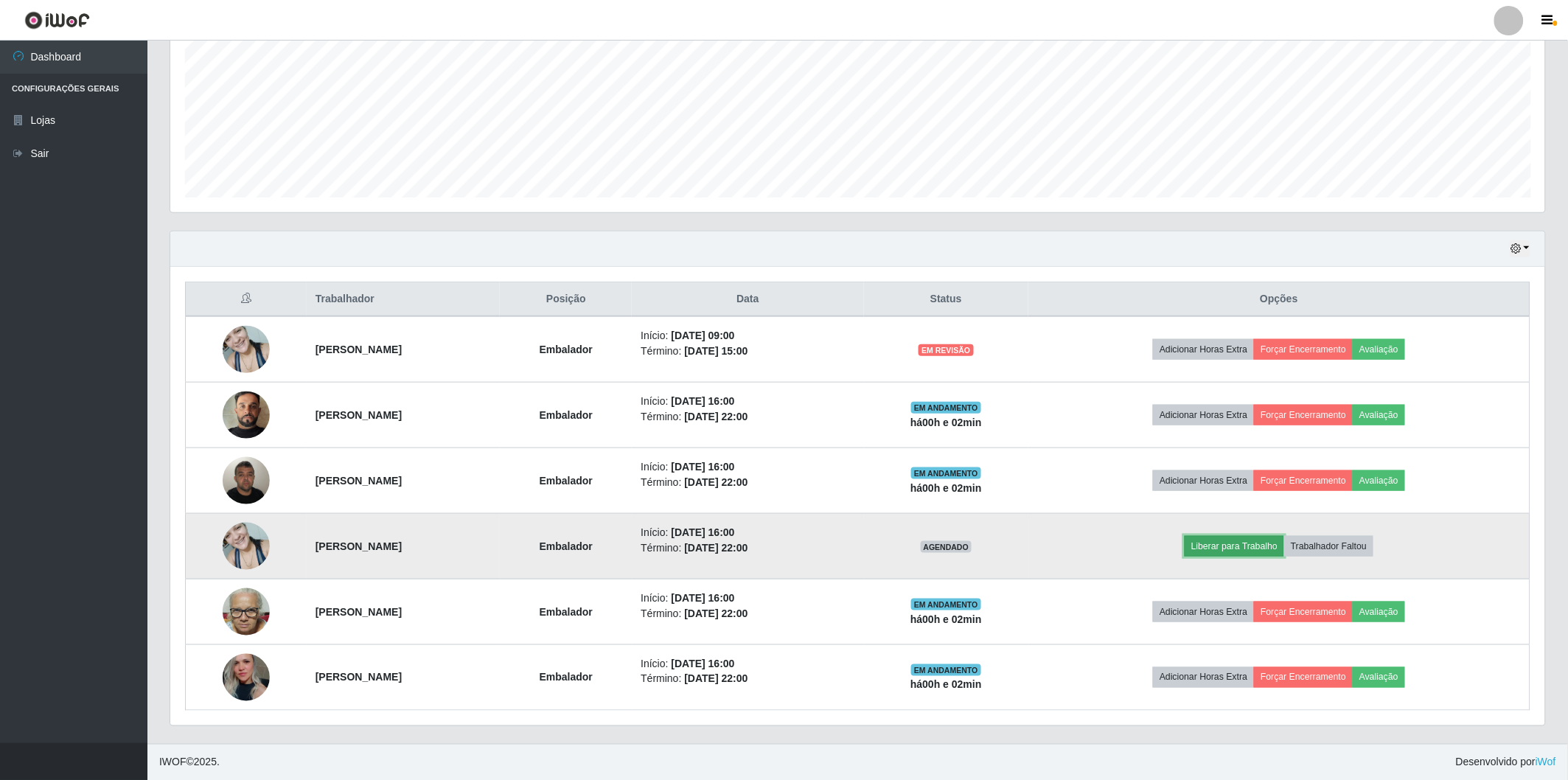
click at [1262, 550] on button "Liberar para Trabalho" at bounding box center [1234, 547] width 100 height 21
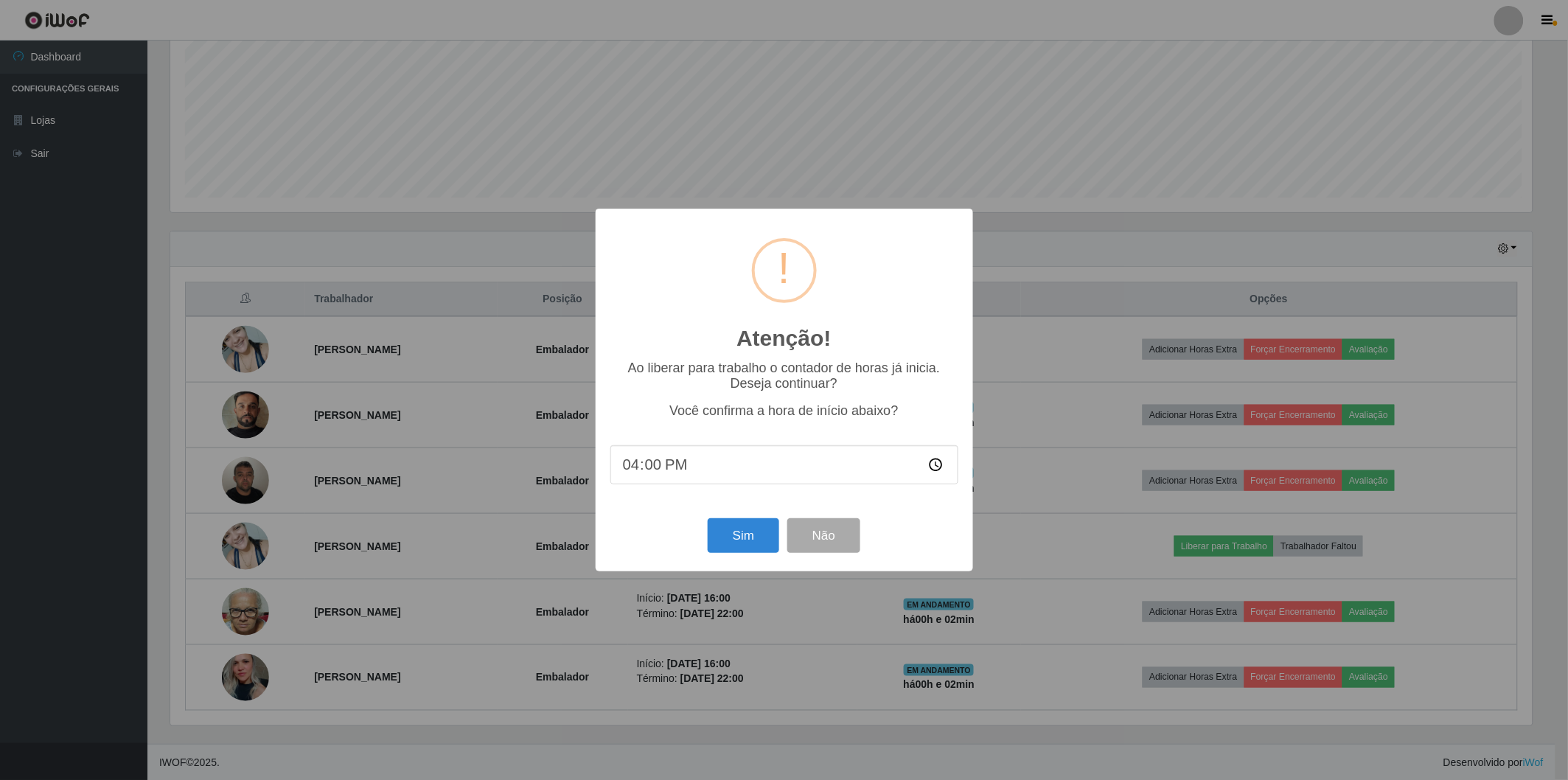
scroll to position [305, 1366]
click at [732, 537] on button "Sim" at bounding box center [746, 536] width 72 height 35
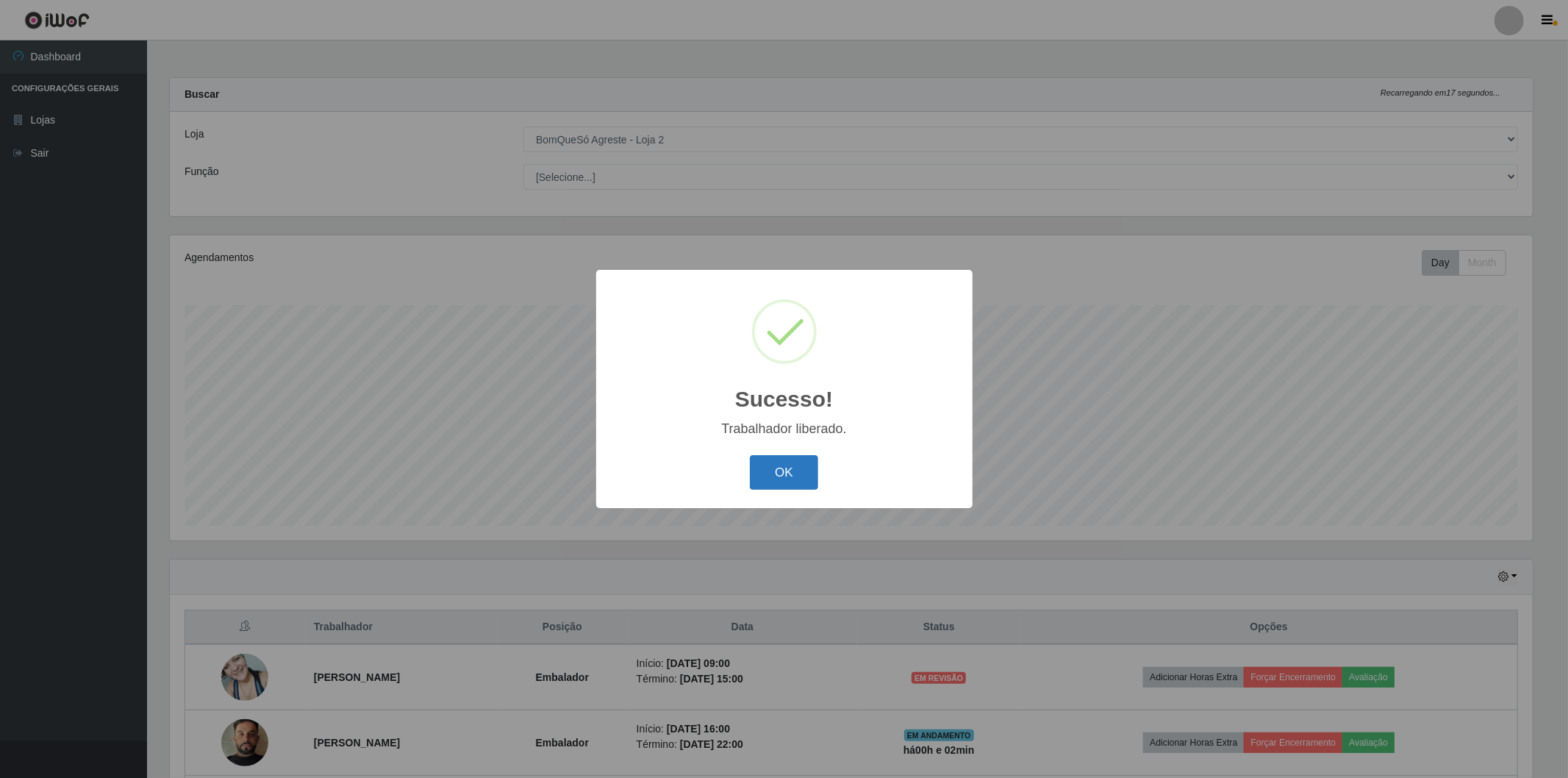
click at [790, 481] on button "OK" at bounding box center [784, 472] width 68 height 35
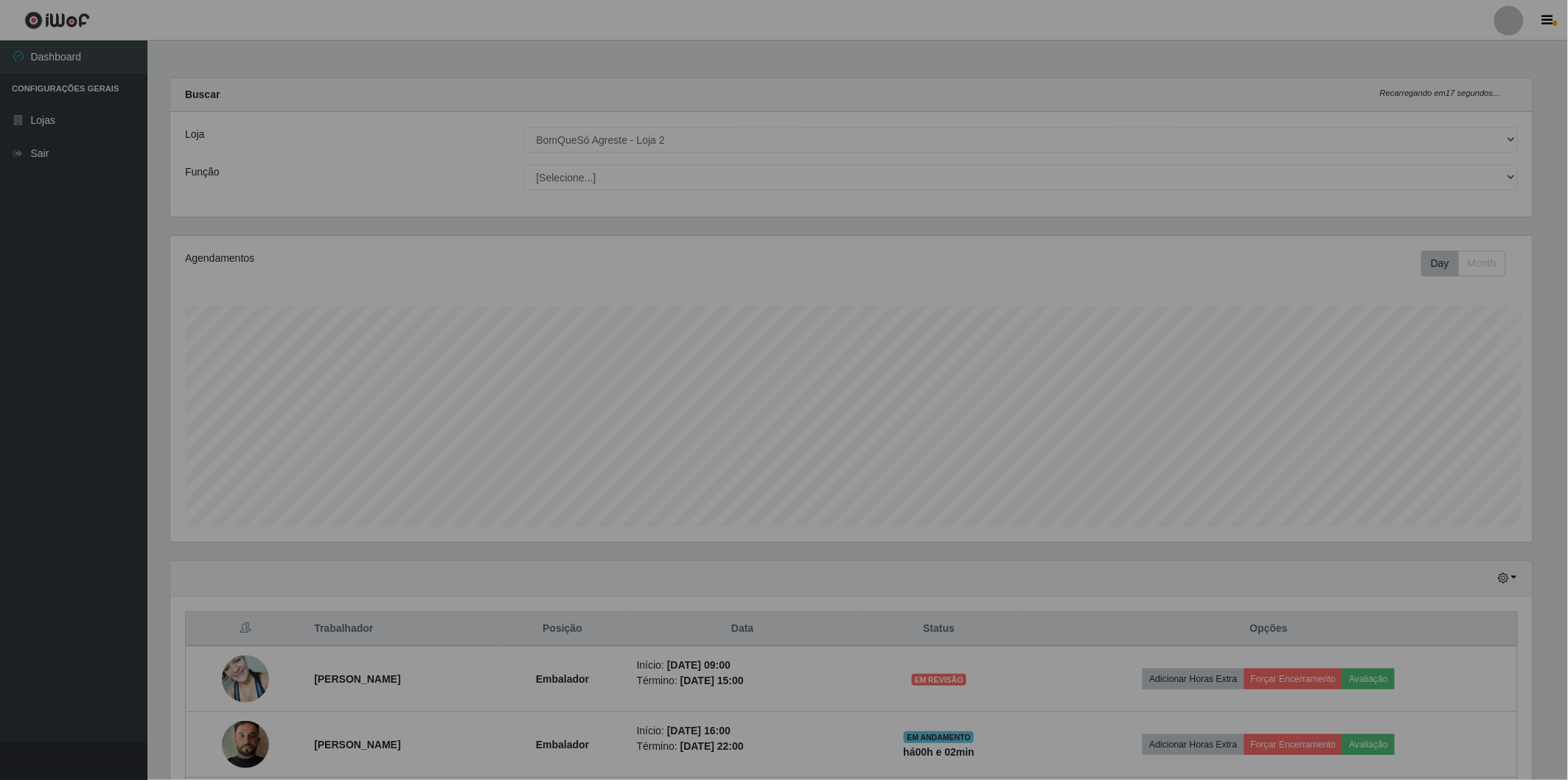
scroll to position [305, 1375]
